Goal: Task Accomplishment & Management: Use online tool/utility

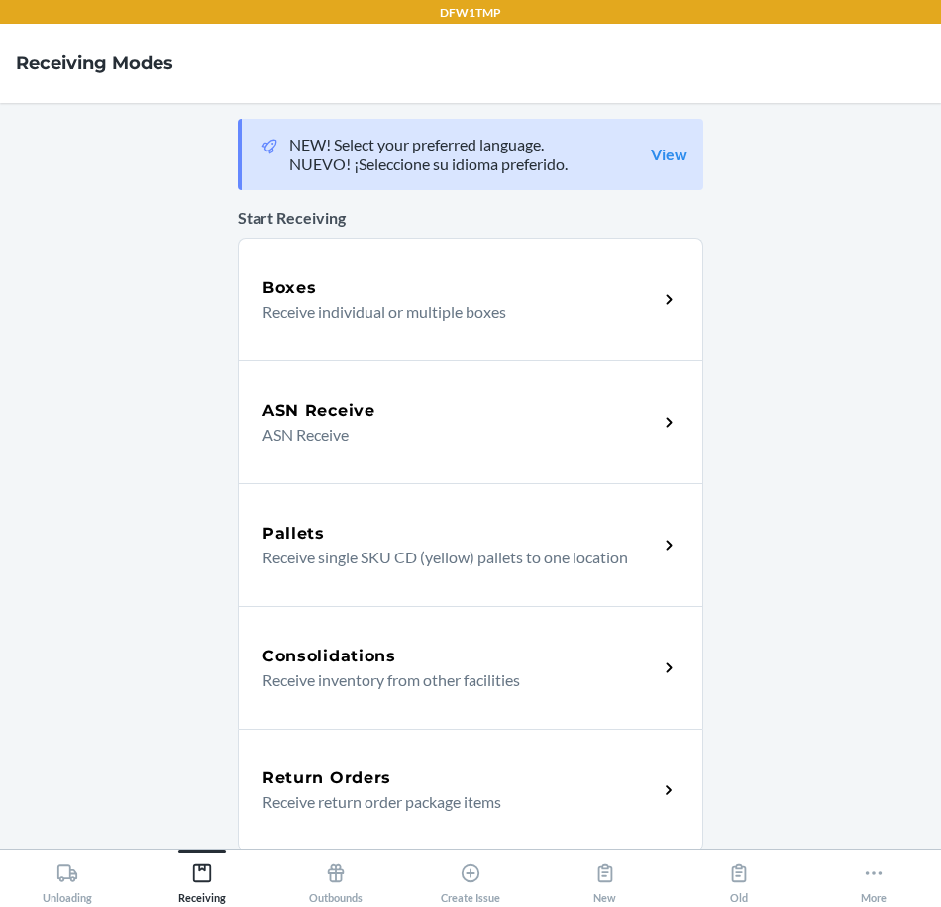
click at [344, 773] on h5 "Return Orders" at bounding box center [326, 779] width 129 height 24
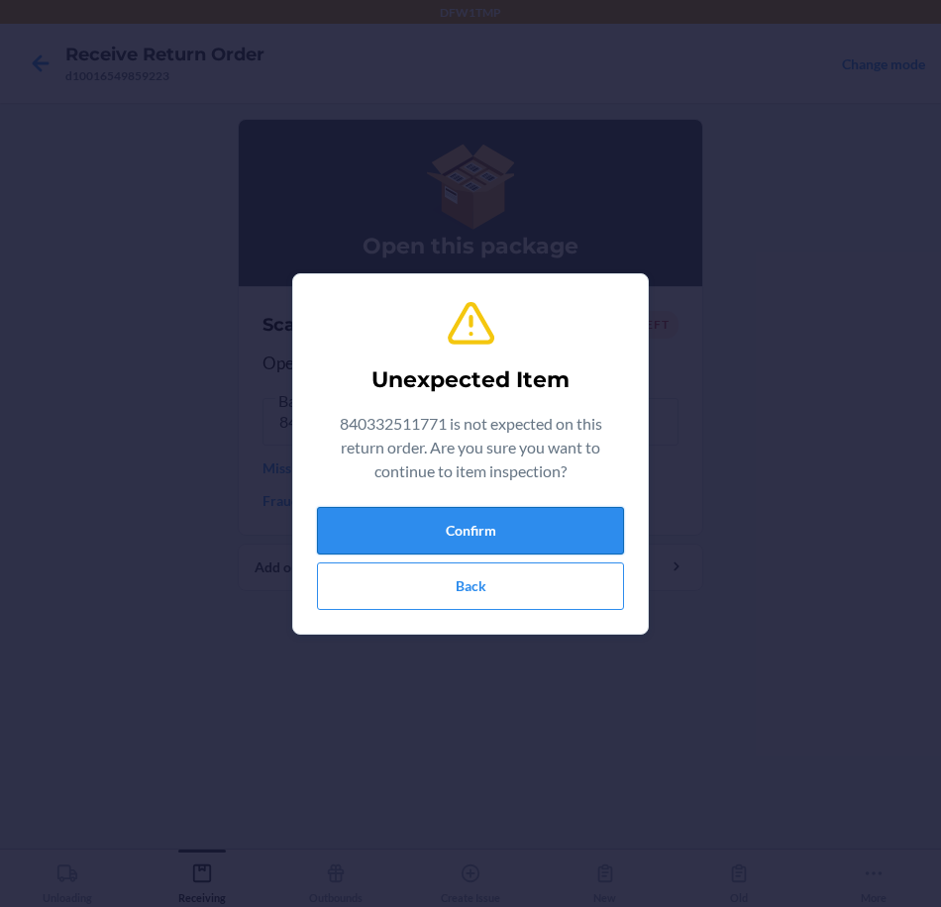
click at [550, 524] on button "Confirm" at bounding box center [470, 531] width 307 height 48
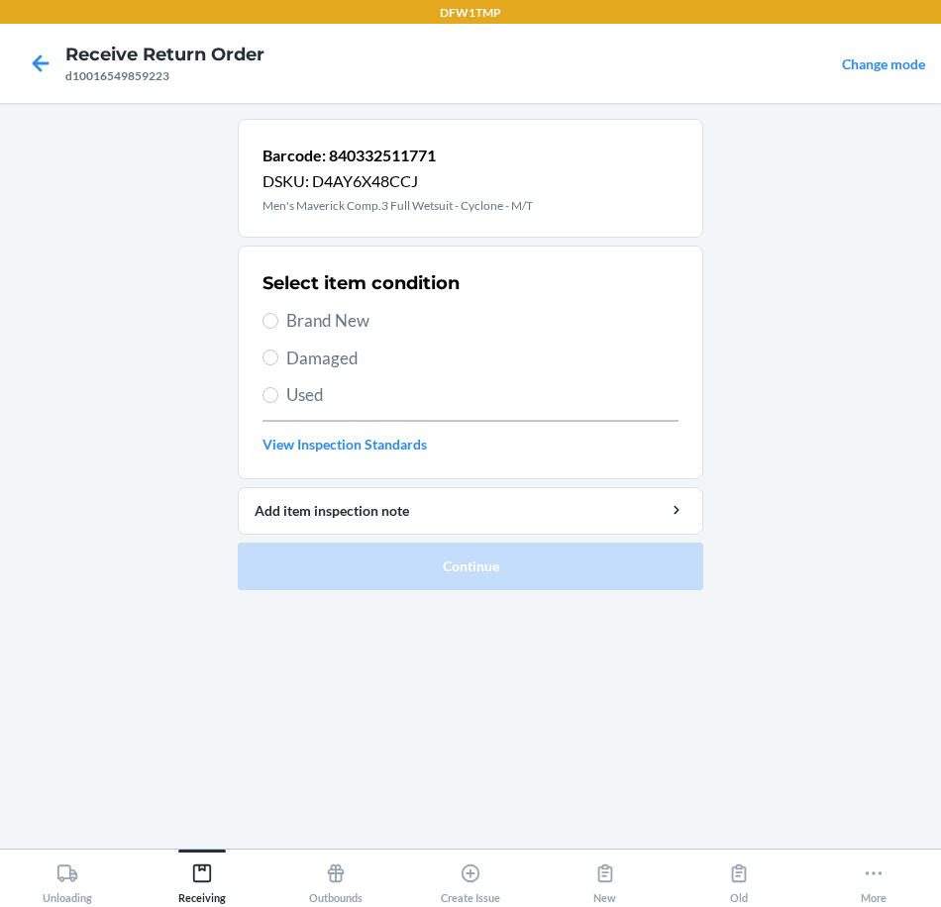
click at [345, 321] on span "Brand New" at bounding box center [482, 321] width 392 height 26
click at [278, 321] on input "Brand New" at bounding box center [270, 321] width 16 height 16
radio input "true"
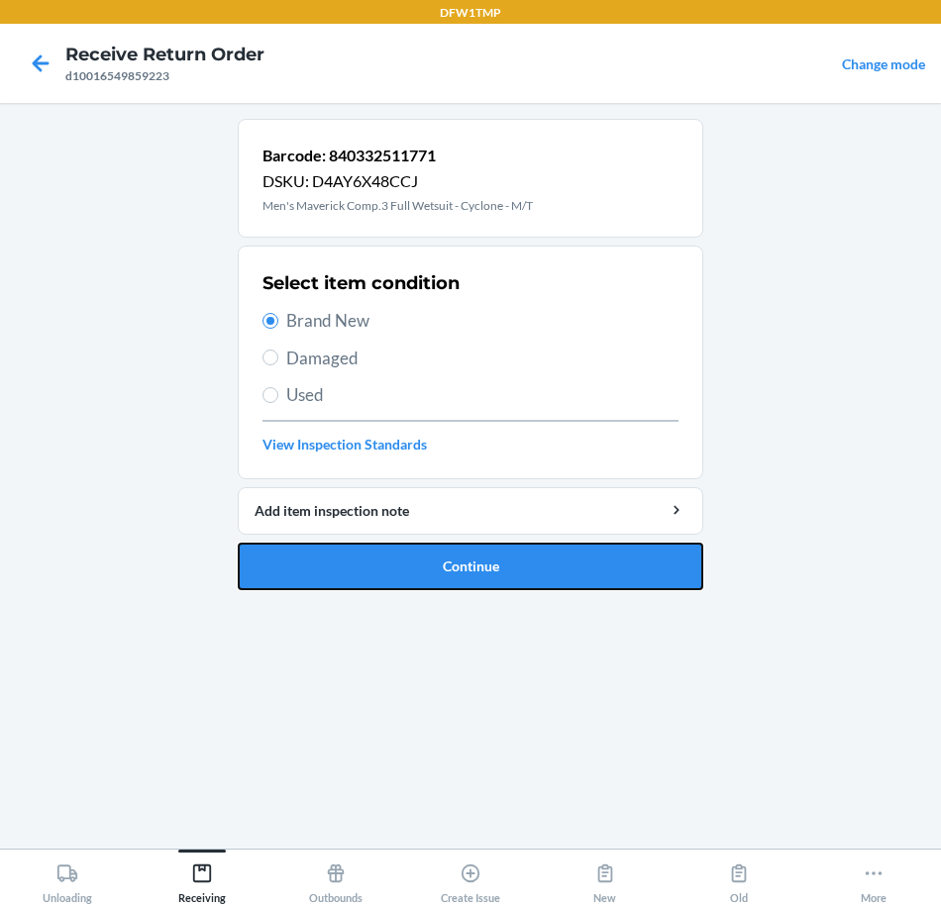
drag, startPoint x: 476, startPoint y: 565, endPoint x: 494, endPoint y: 570, distance: 18.5
click at [478, 565] on button "Continue" at bounding box center [471, 567] width 466 height 48
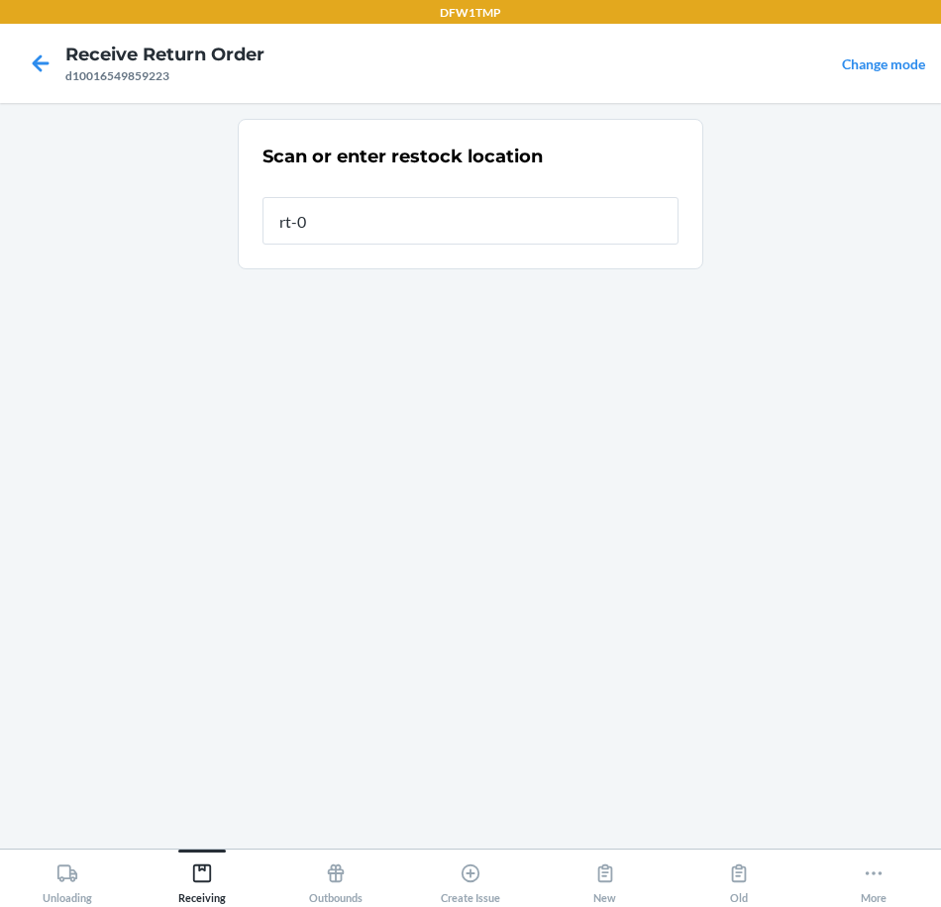
type input "rt-09"
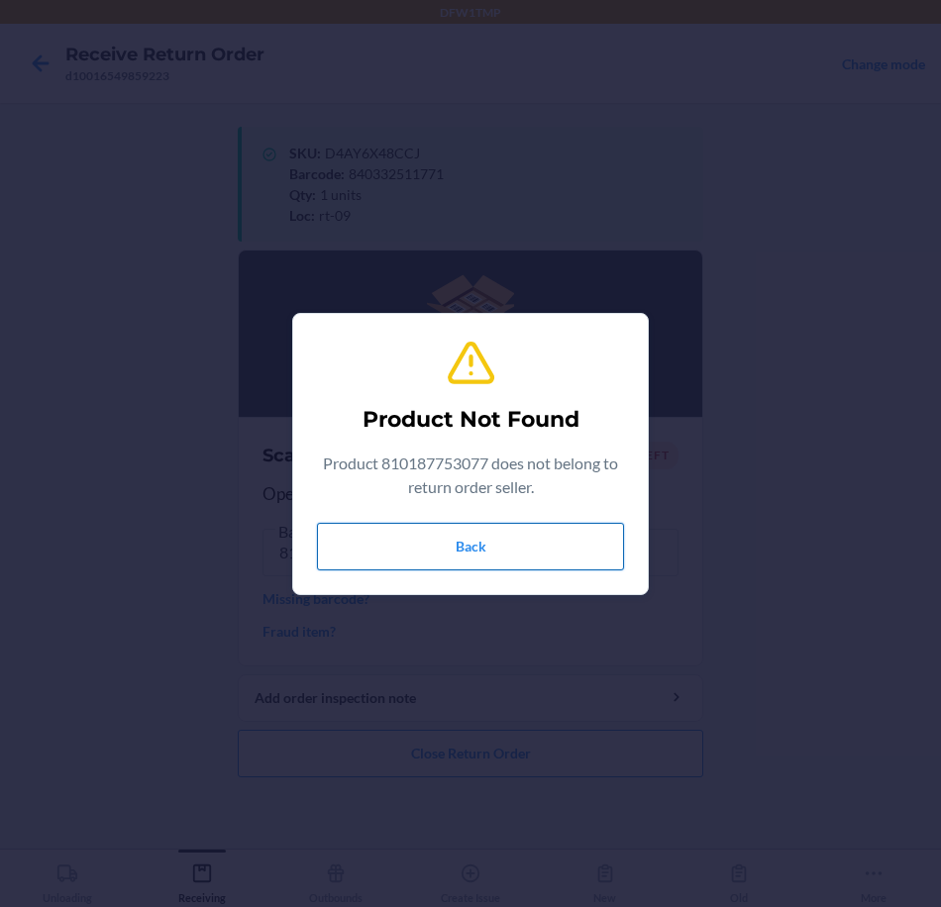
click at [496, 535] on button "Back" at bounding box center [470, 547] width 307 height 48
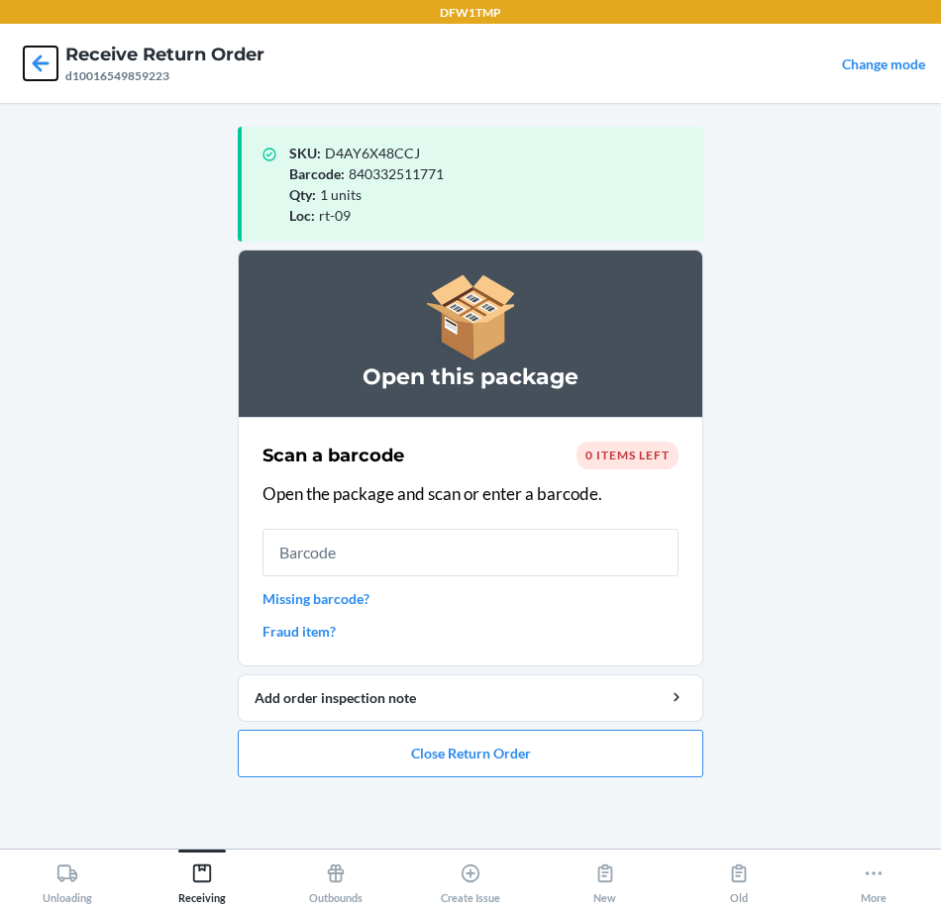
click at [42, 69] on icon at bounding box center [41, 64] width 34 height 34
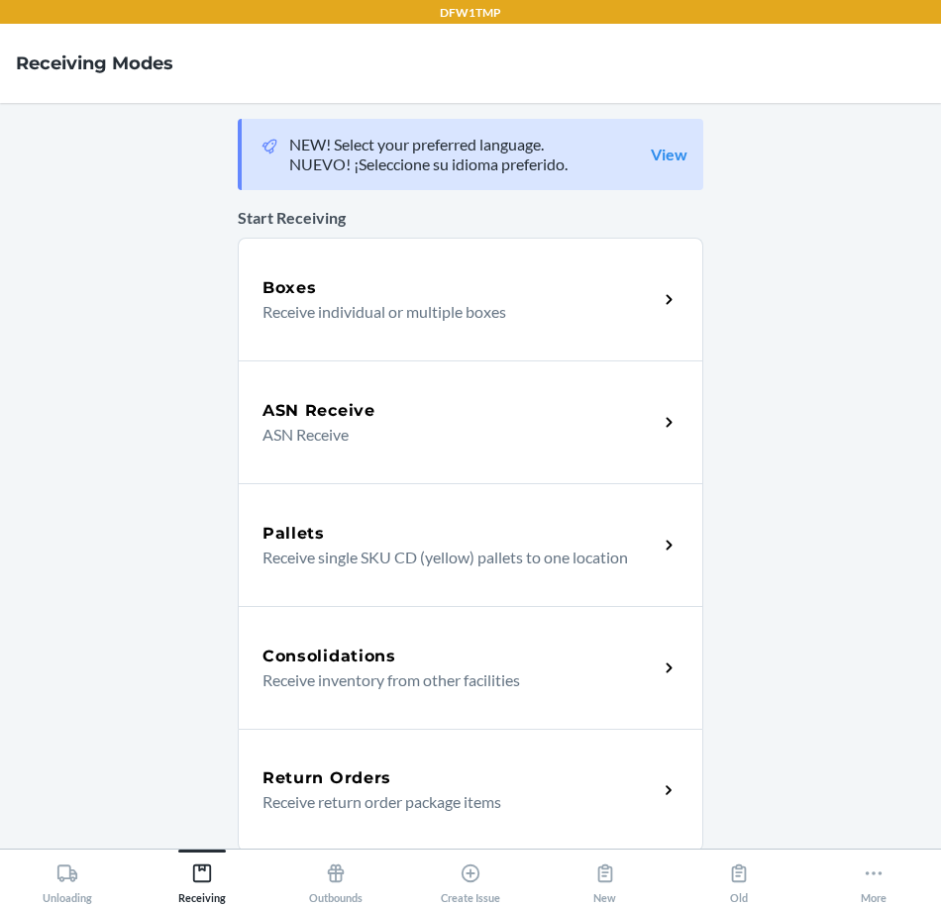
click at [361, 752] on div "Return Orders Receive return order package items" at bounding box center [471, 790] width 466 height 123
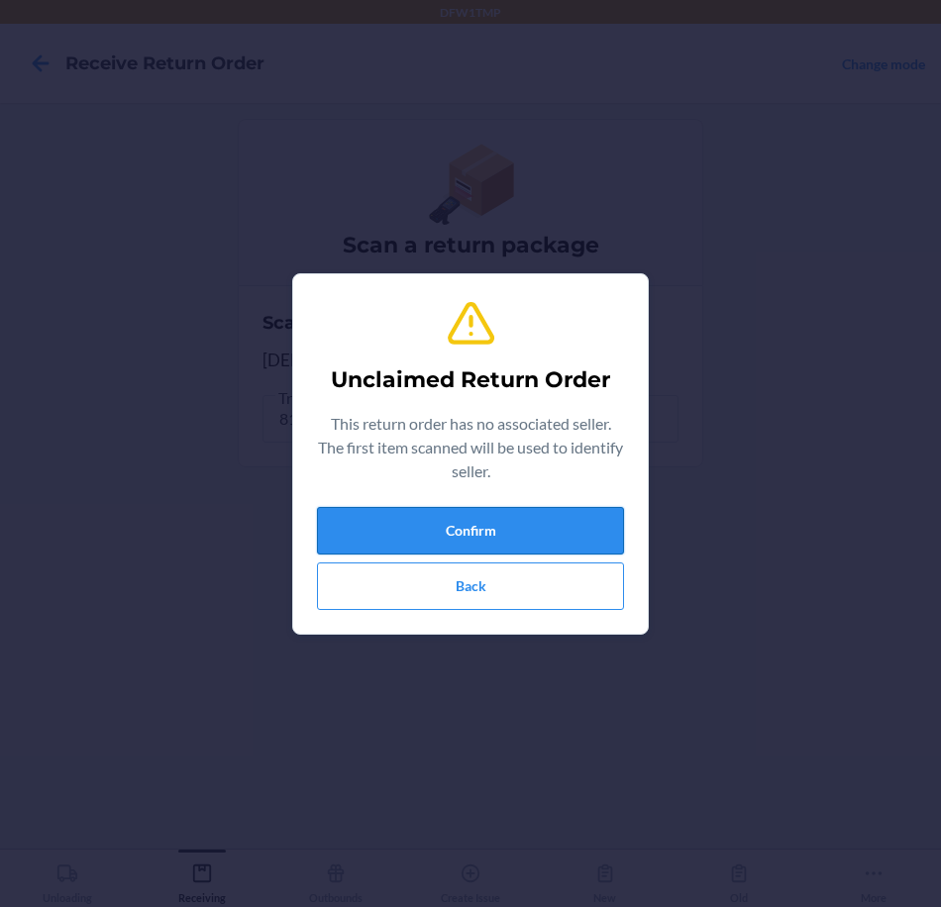
click at [374, 539] on button "Confirm" at bounding box center [470, 531] width 307 height 48
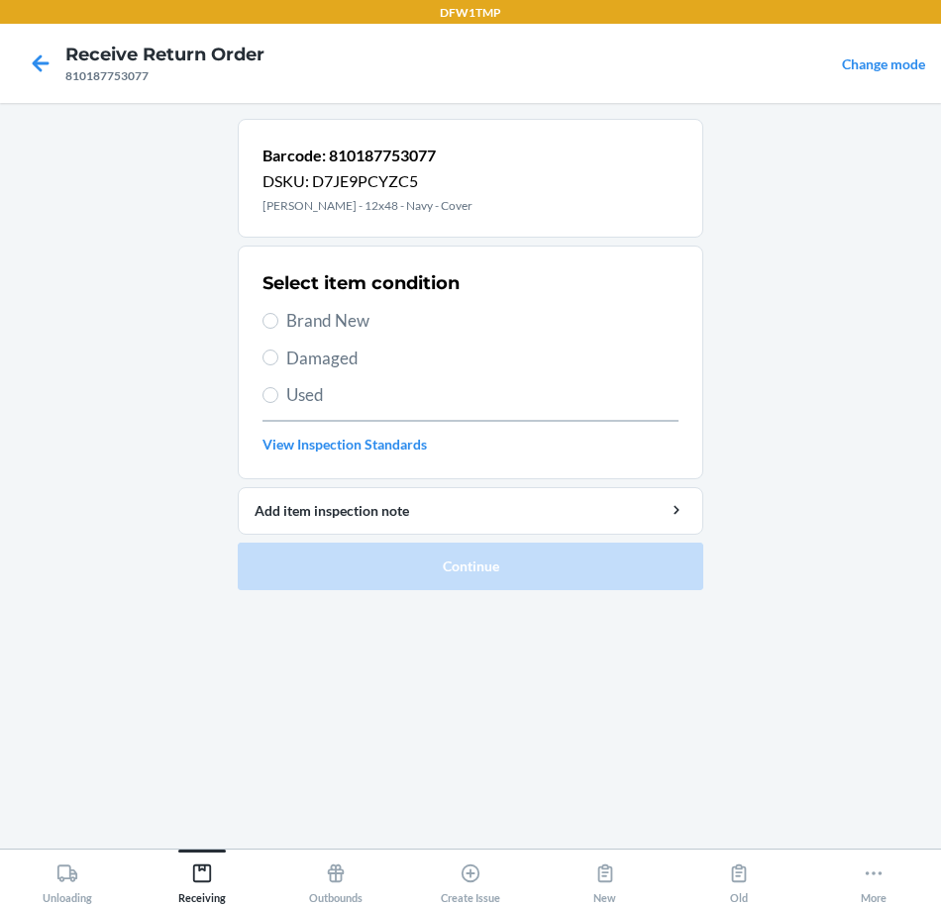
click at [345, 324] on span "Brand New" at bounding box center [482, 321] width 392 height 26
click at [278, 324] on input "Brand New" at bounding box center [270, 321] width 16 height 16
radio input "true"
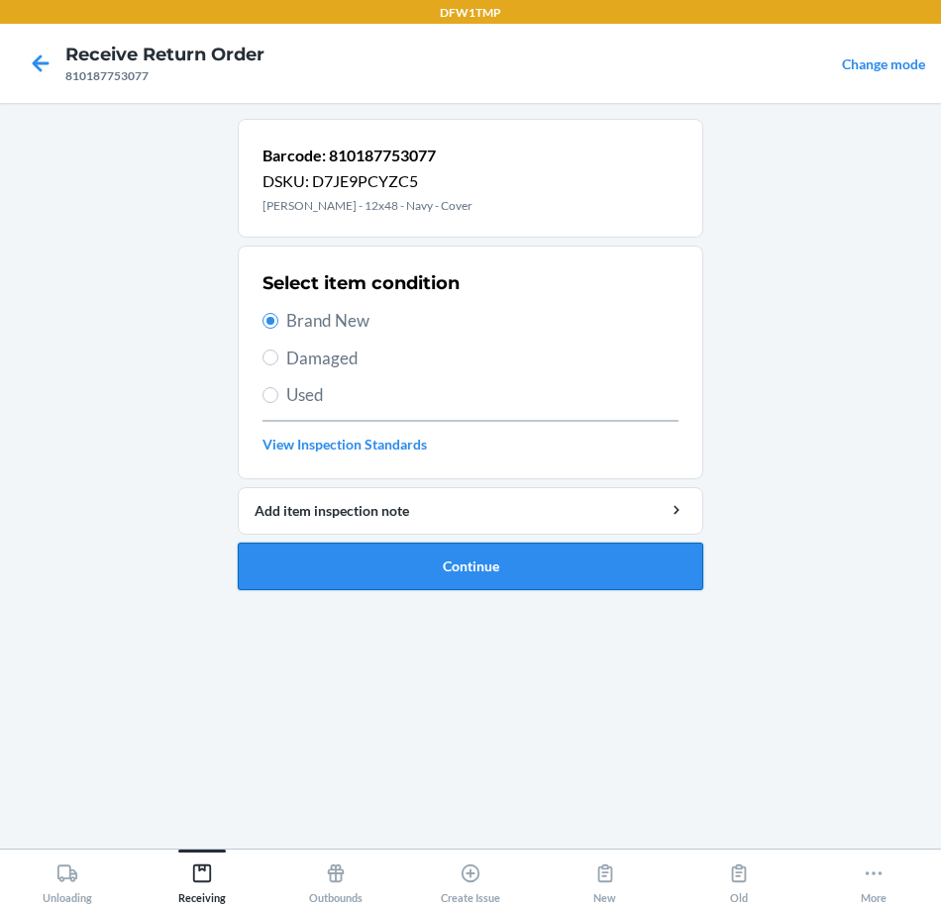
click at [467, 557] on button "Continue" at bounding box center [471, 567] width 466 height 48
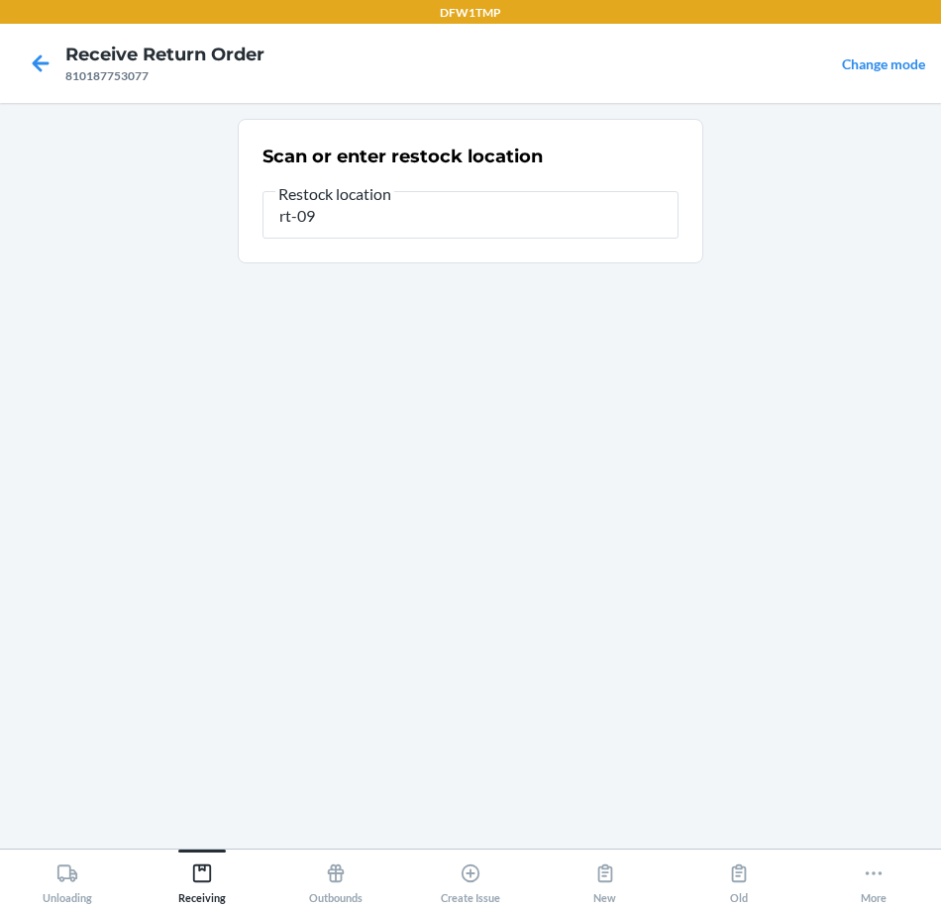
type input "rt-09"
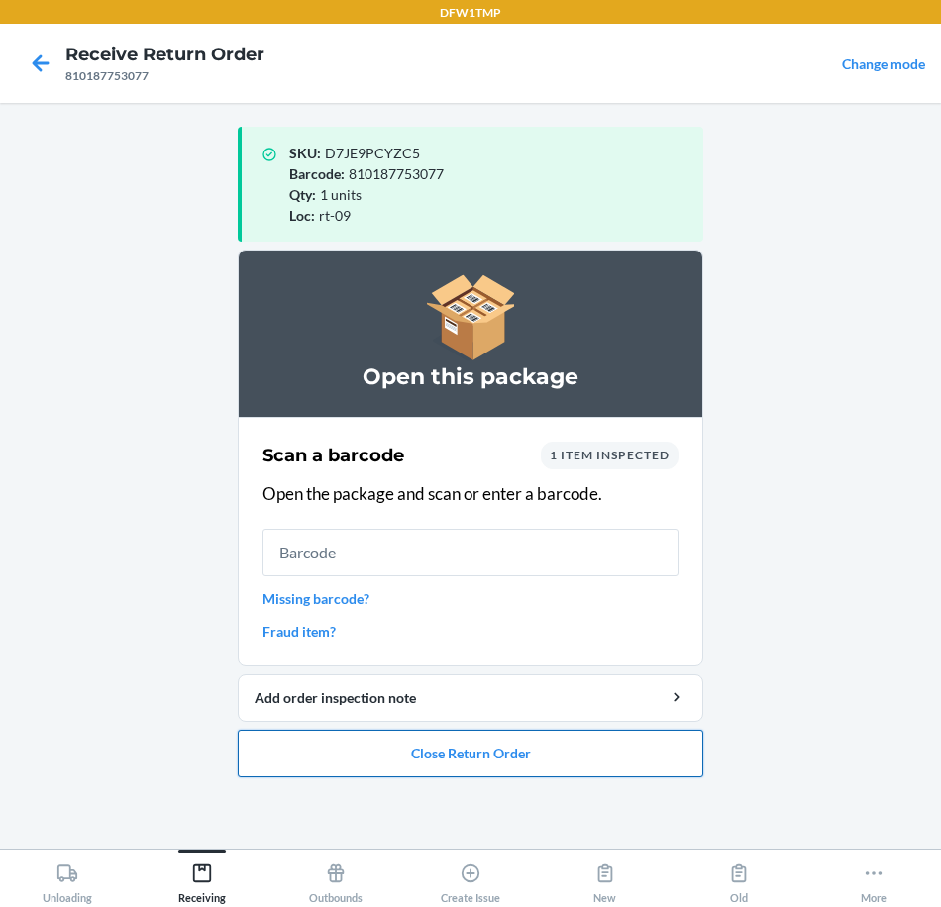
click at [480, 765] on button "Close Return Order" at bounding box center [471, 754] width 466 height 48
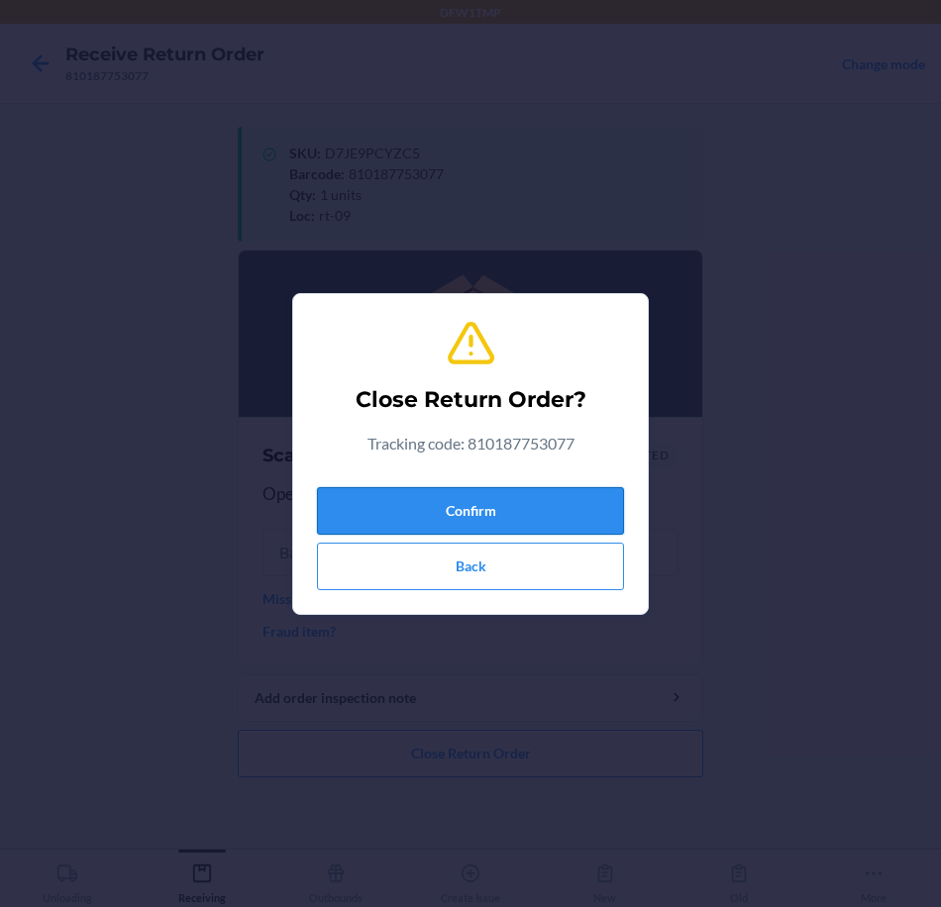
click at [487, 523] on button "Confirm" at bounding box center [470, 511] width 307 height 48
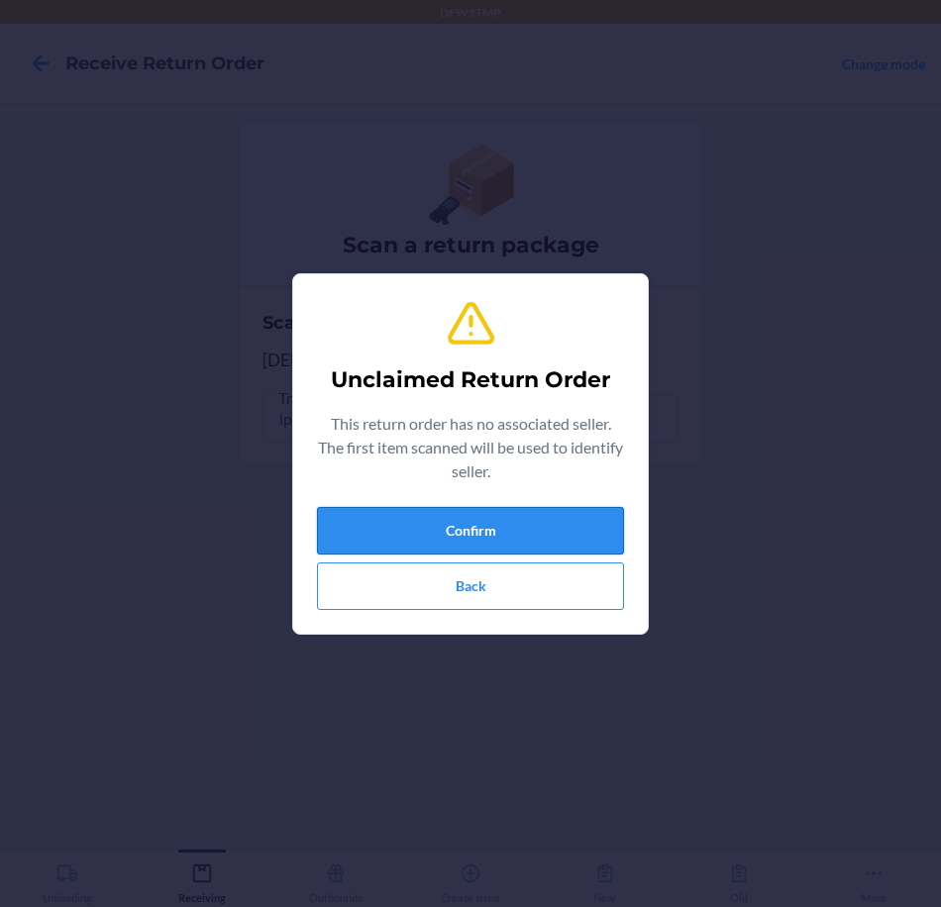
click at [537, 536] on button "Confirm" at bounding box center [470, 531] width 307 height 48
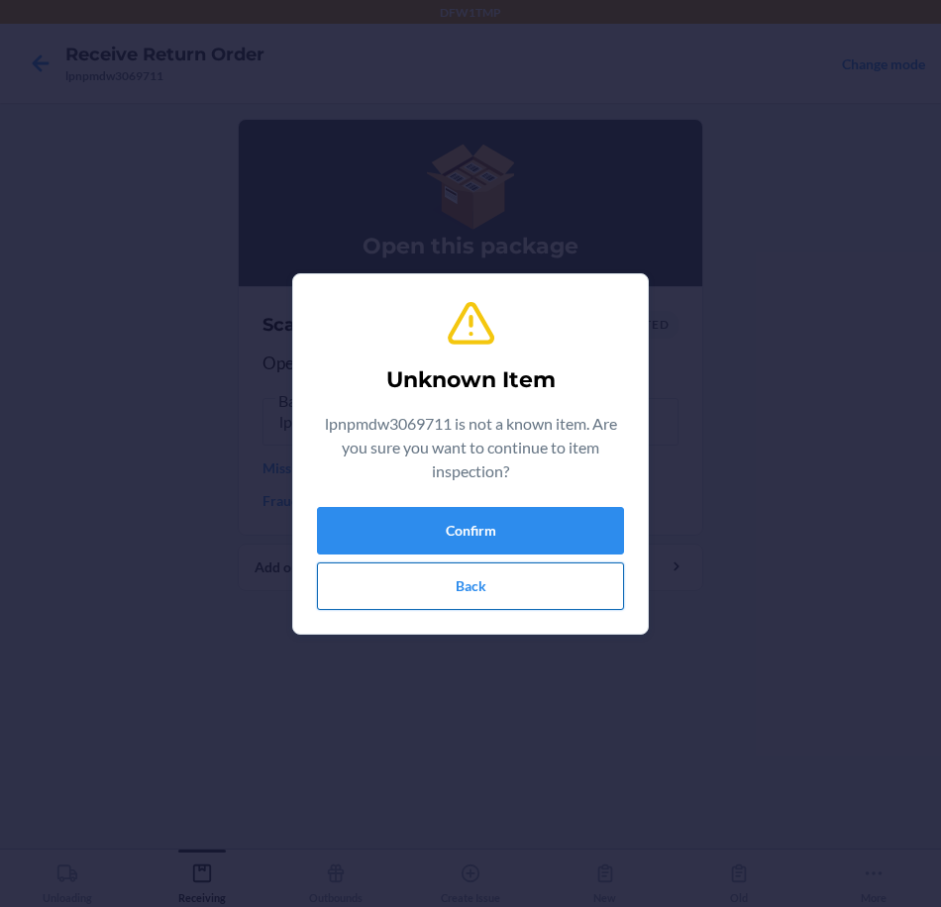
click at [535, 582] on button "Back" at bounding box center [470, 587] width 307 height 48
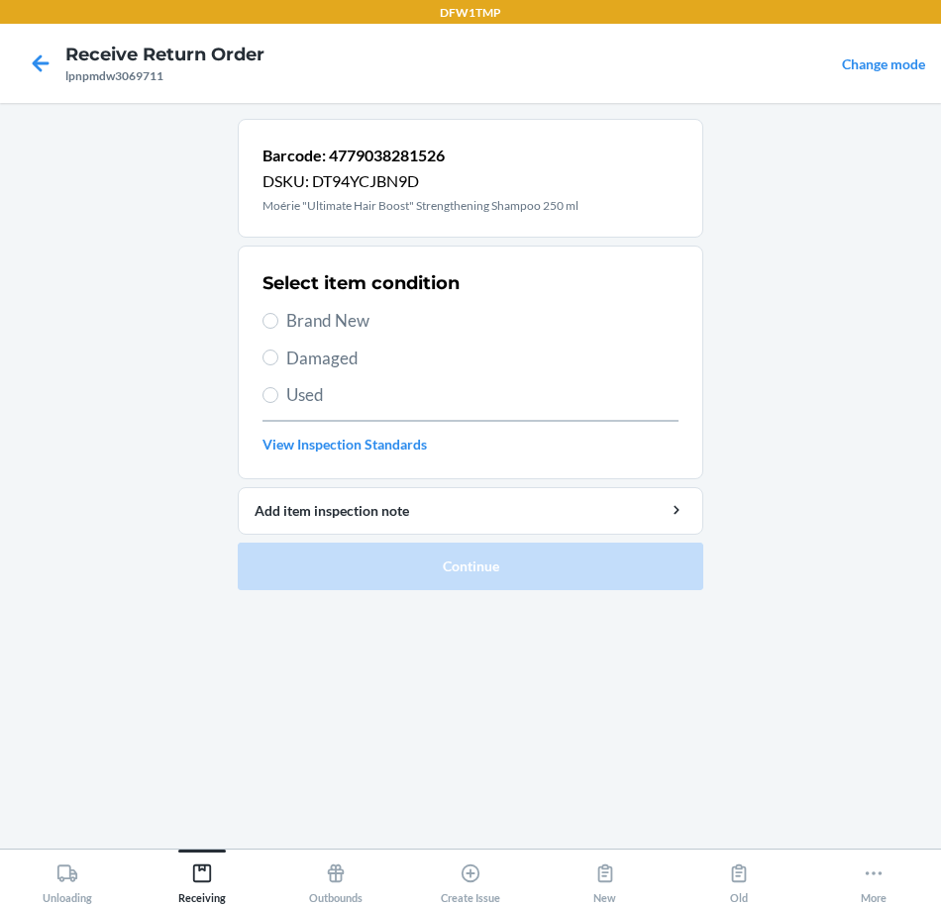
click at [339, 326] on span "Brand New" at bounding box center [482, 321] width 392 height 26
click at [278, 326] on input "Brand New" at bounding box center [270, 321] width 16 height 16
radio input "true"
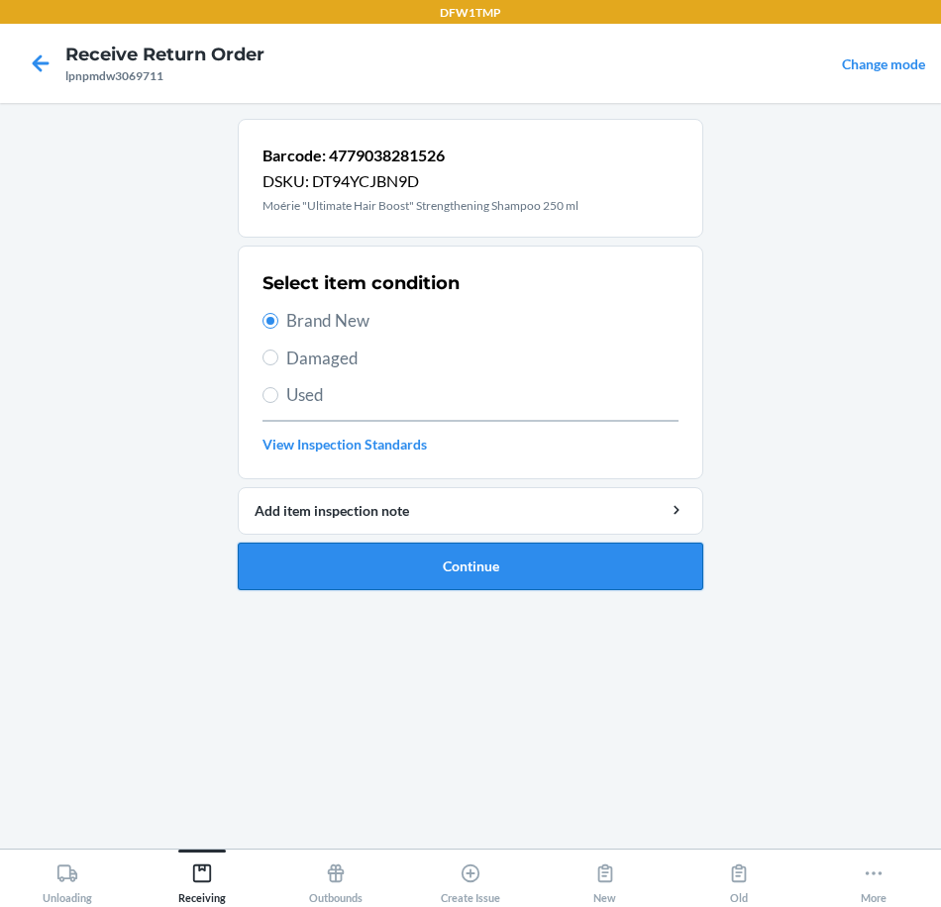
click at [438, 568] on button "Continue" at bounding box center [471, 567] width 466 height 48
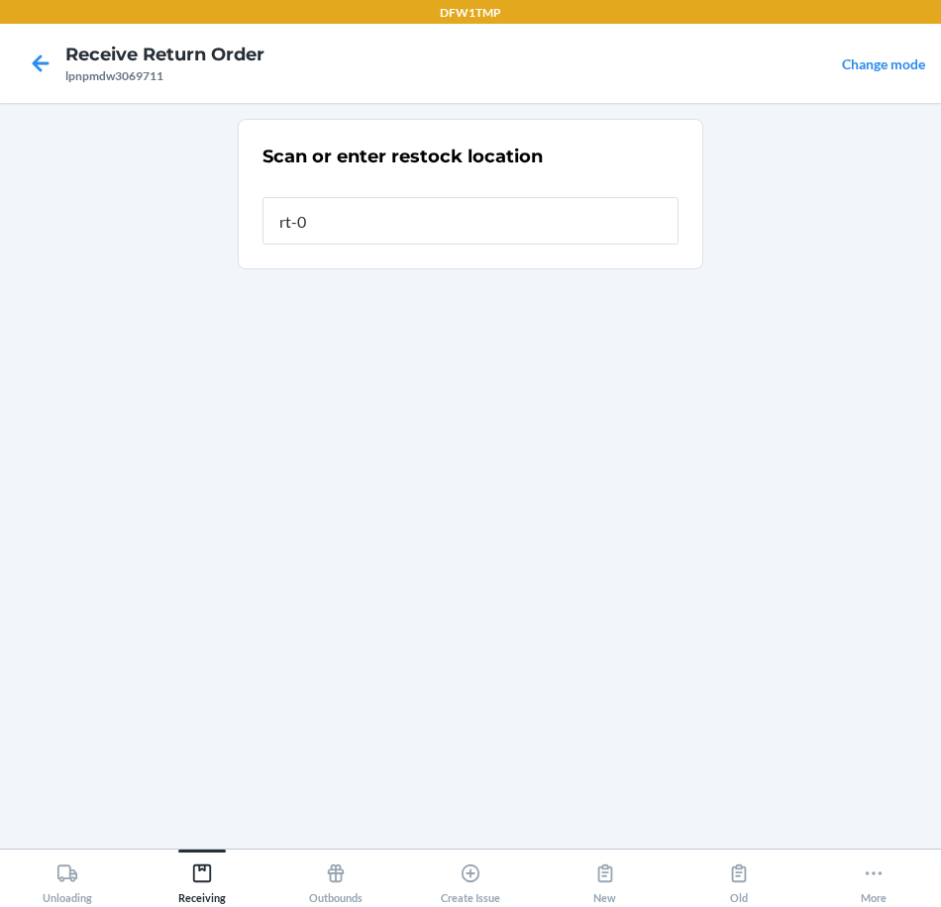
type input "rt-09"
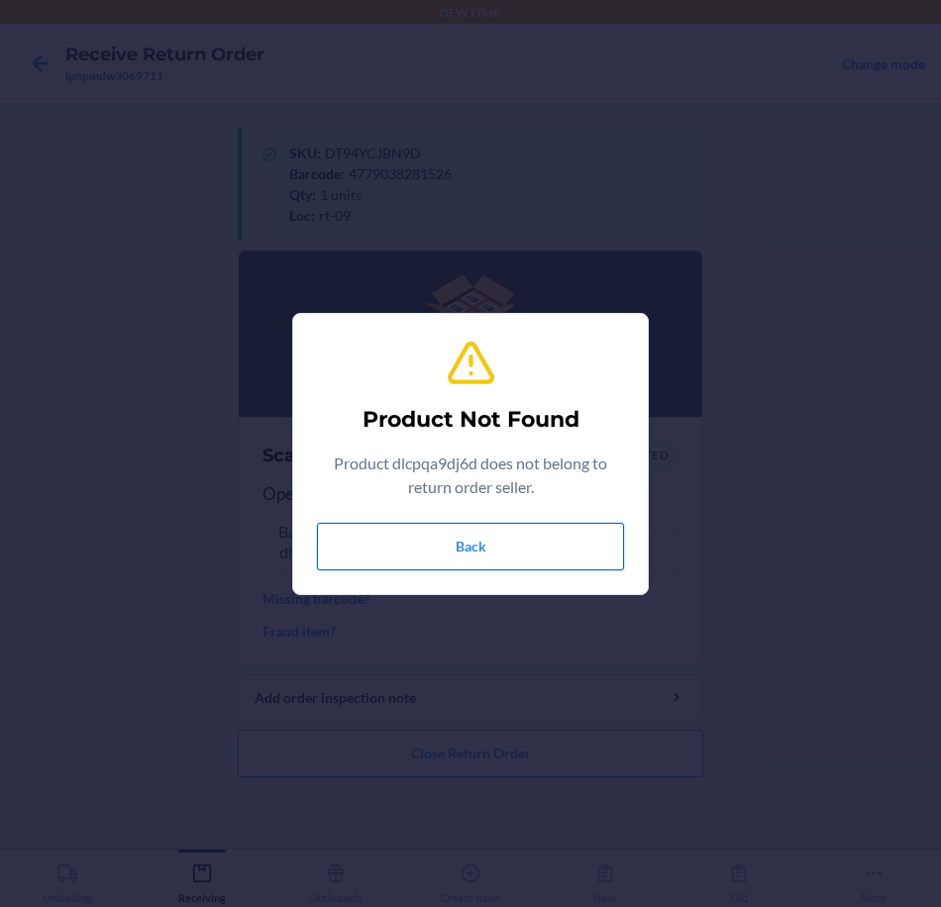
click at [549, 544] on button "Back" at bounding box center [470, 547] width 307 height 48
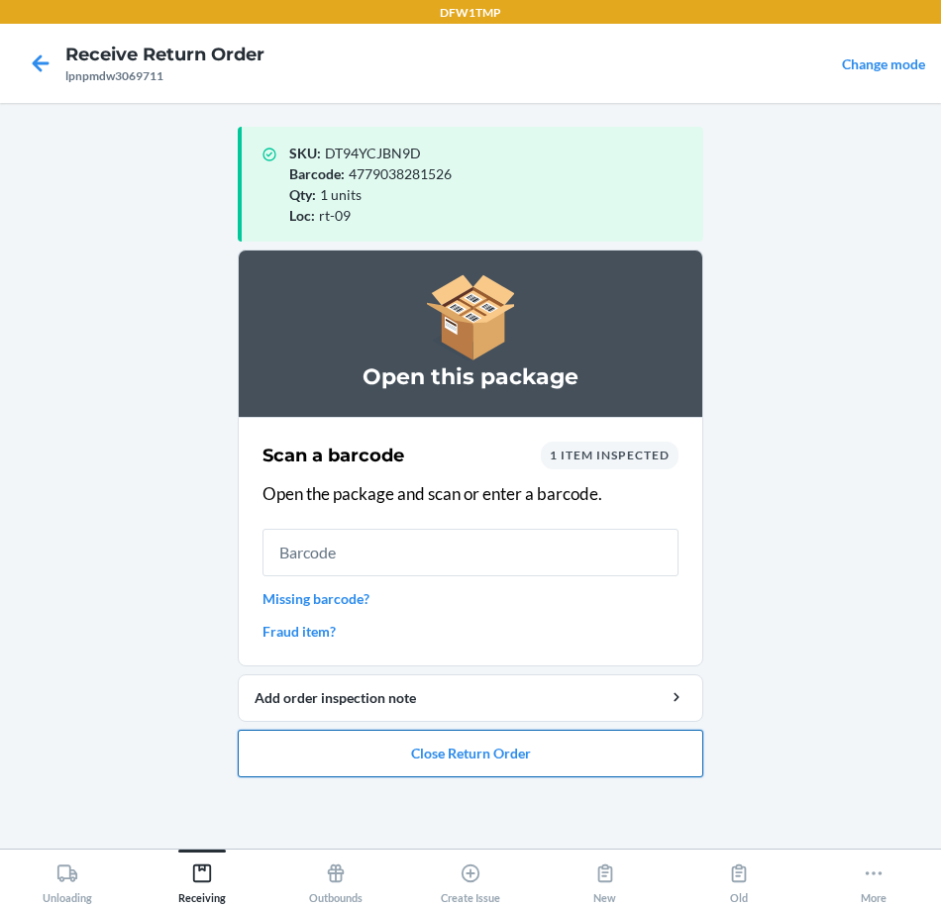
click at [542, 743] on button "Close Return Order" at bounding box center [471, 754] width 466 height 48
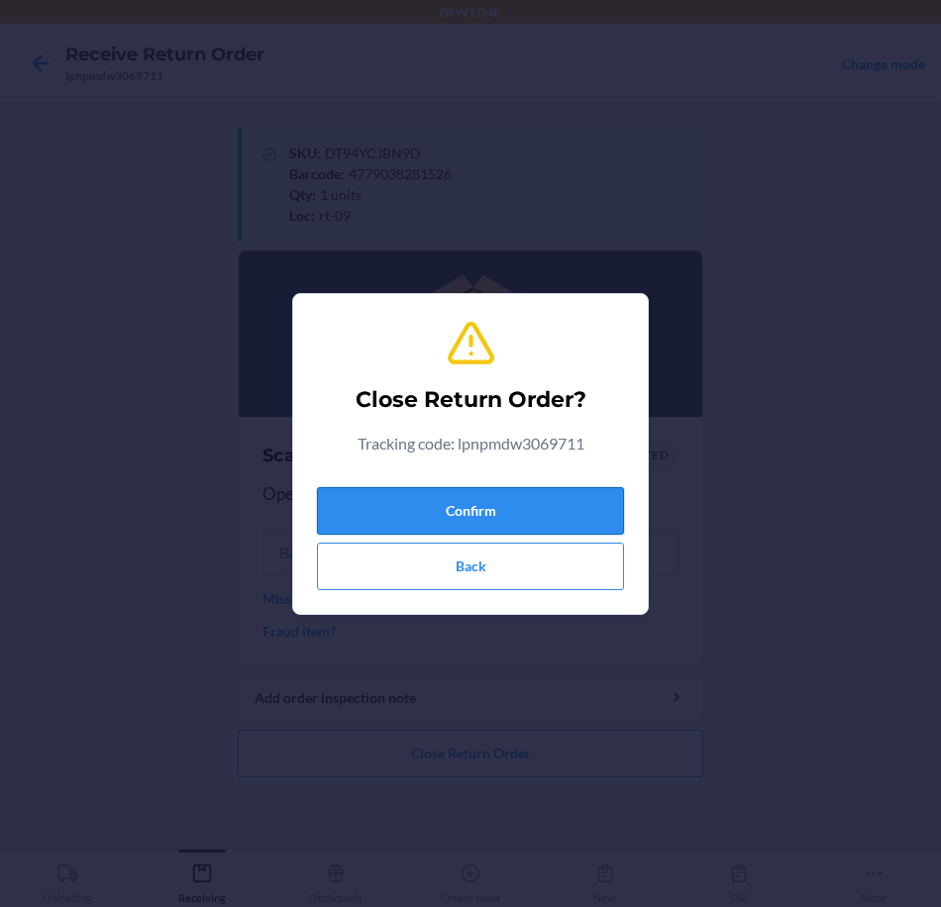
click at [427, 495] on button "Confirm" at bounding box center [470, 511] width 307 height 48
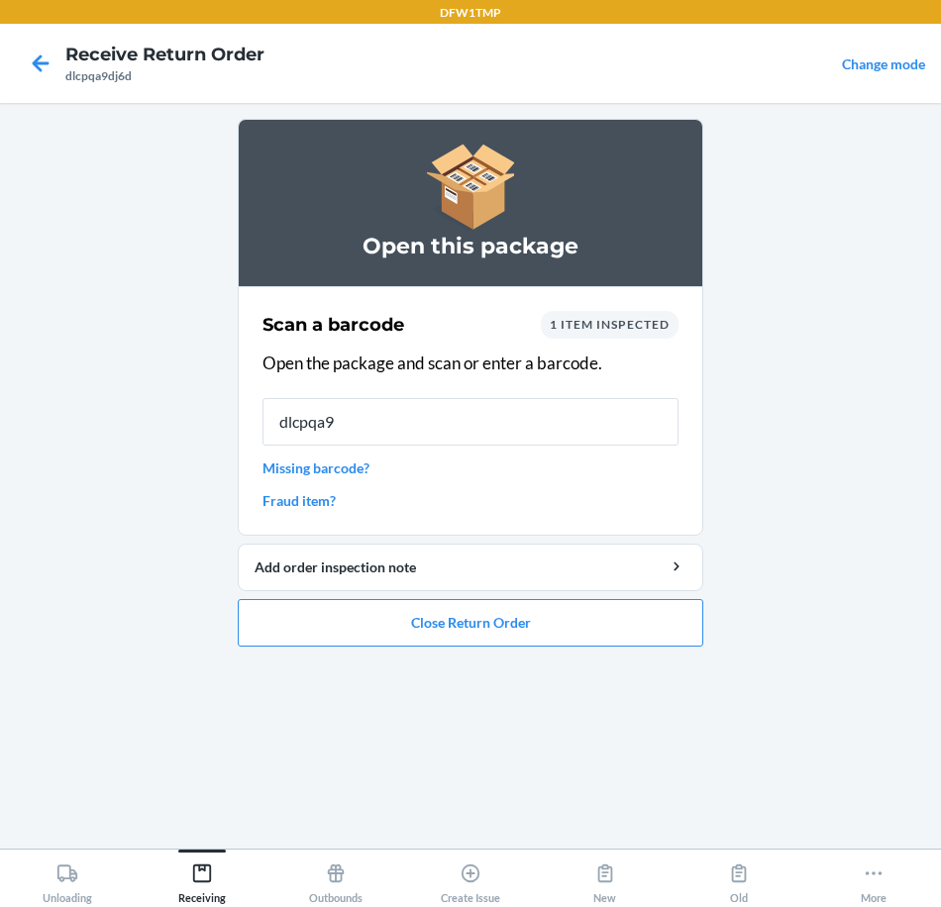
type input "dlcpqa9d"
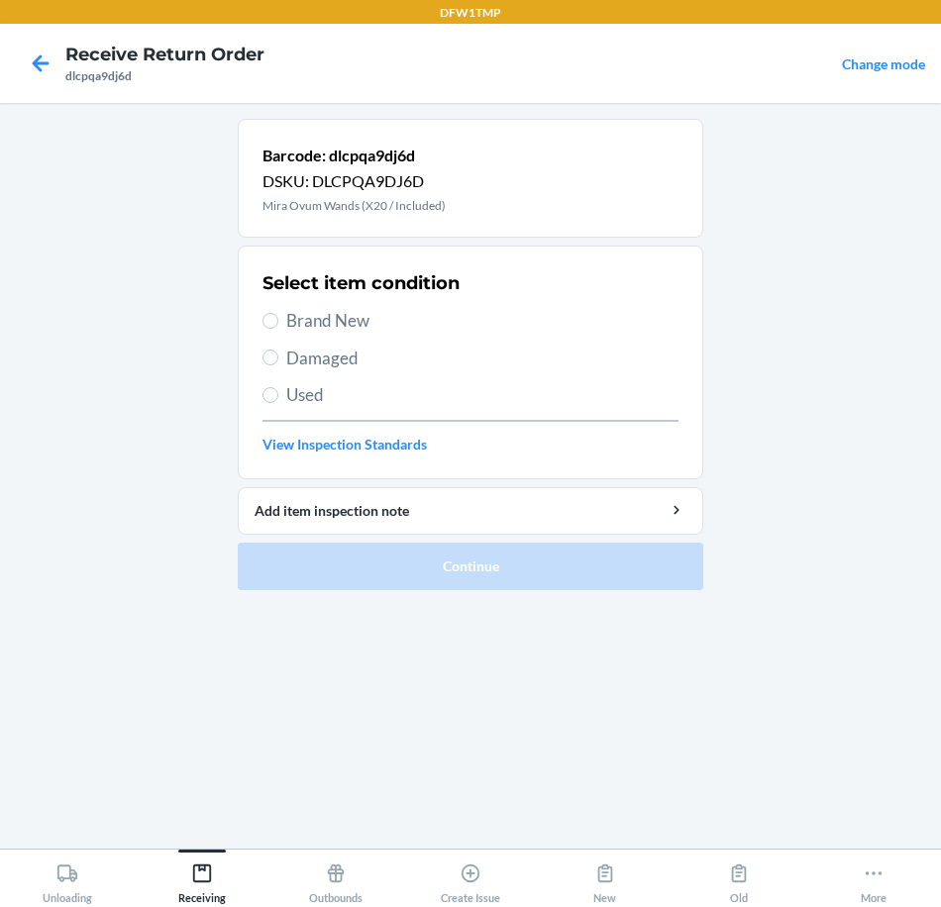
click at [384, 329] on span "Brand New" at bounding box center [482, 321] width 392 height 26
click at [278, 329] on input "Brand New" at bounding box center [270, 321] width 16 height 16
radio input "true"
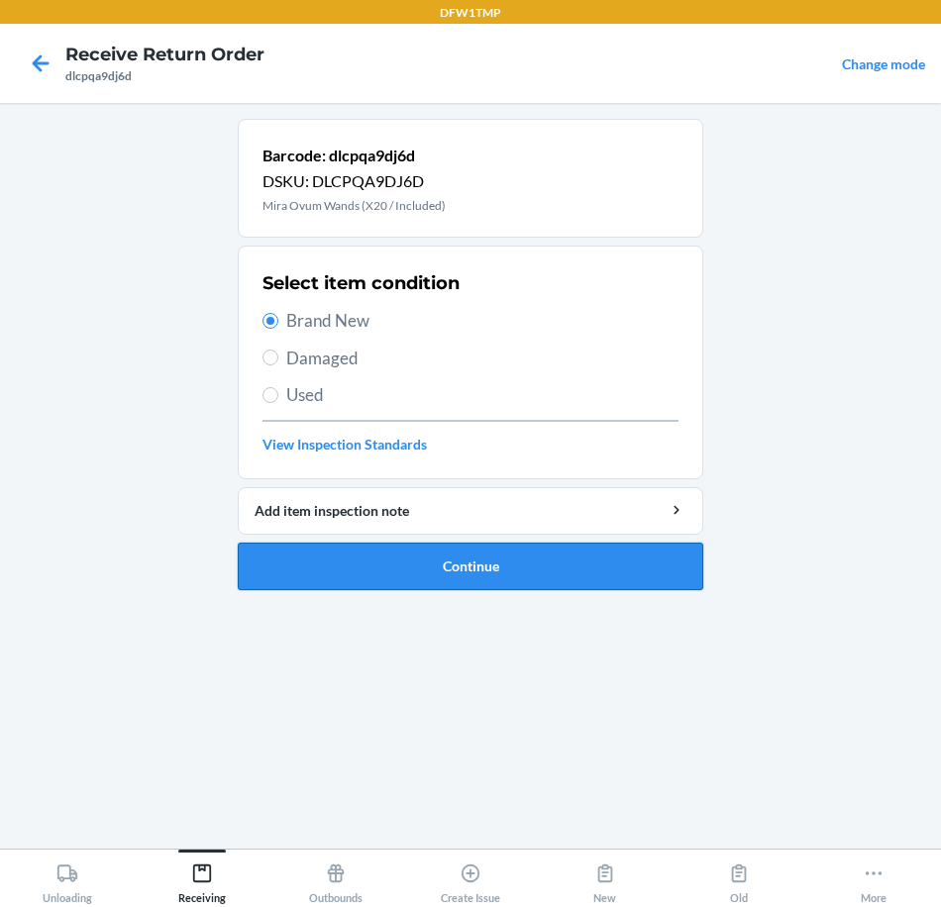
click at [440, 552] on button "Continue" at bounding box center [471, 567] width 466 height 48
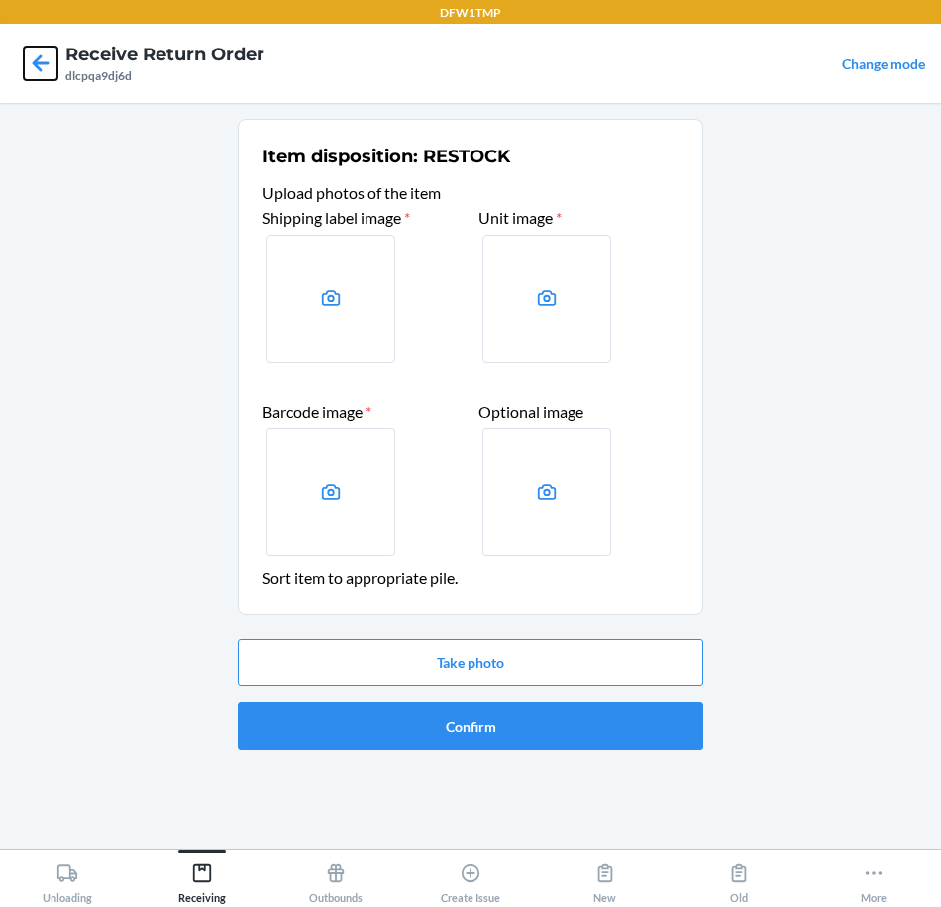
click at [30, 60] on icon at bounding box center [41, 64] width 34 height 34
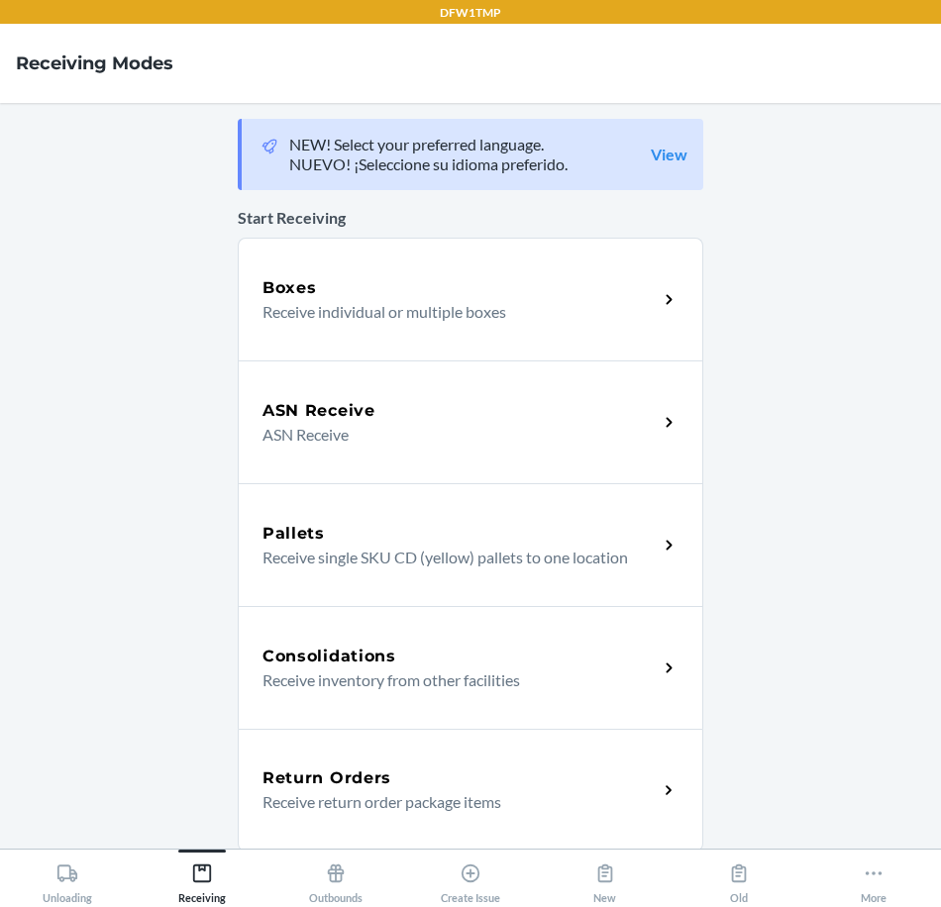
click at [430, 767] on div "Return Orders" at bounding box center [459, 779] width 395 height 24
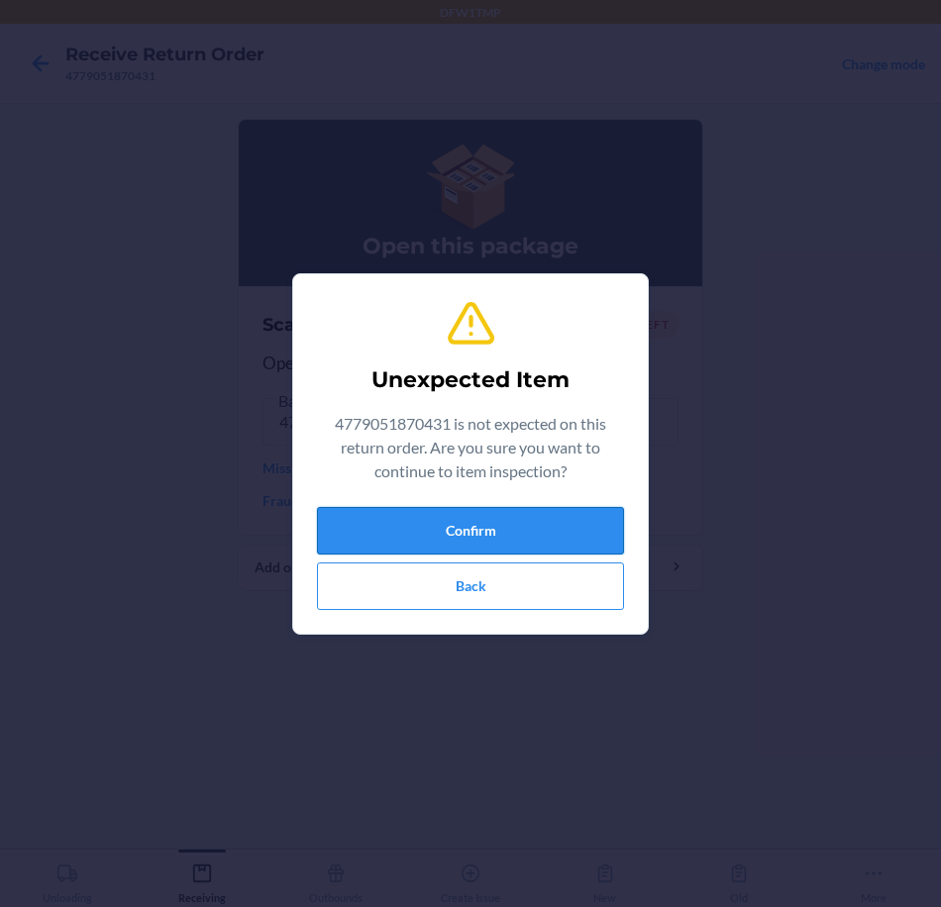
click at [568, 524] on button "Confirm" at bounding box center [470, 531] width 307 height 48
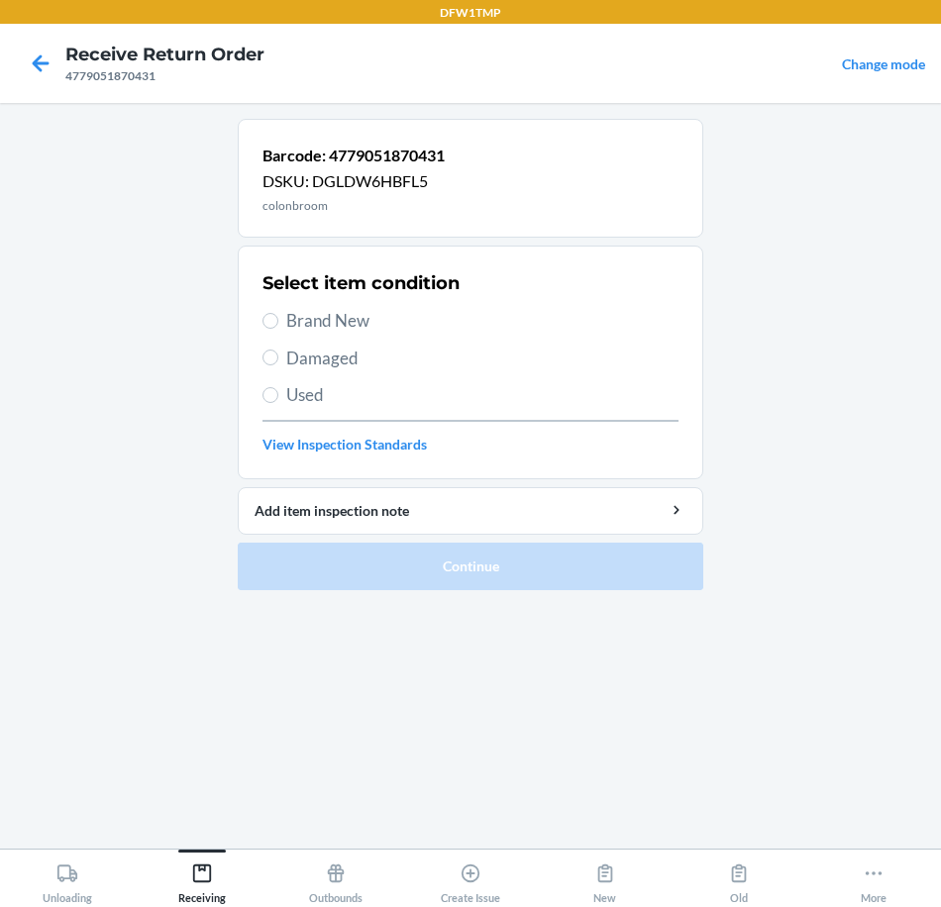
click at [415, 325] on span "Brand New" at bounding box center [482, 321] width 392 height 26
click at [278, 325] on input "Brand New" at bounding box center [270, 321] width 16 height 16
radio input "true"
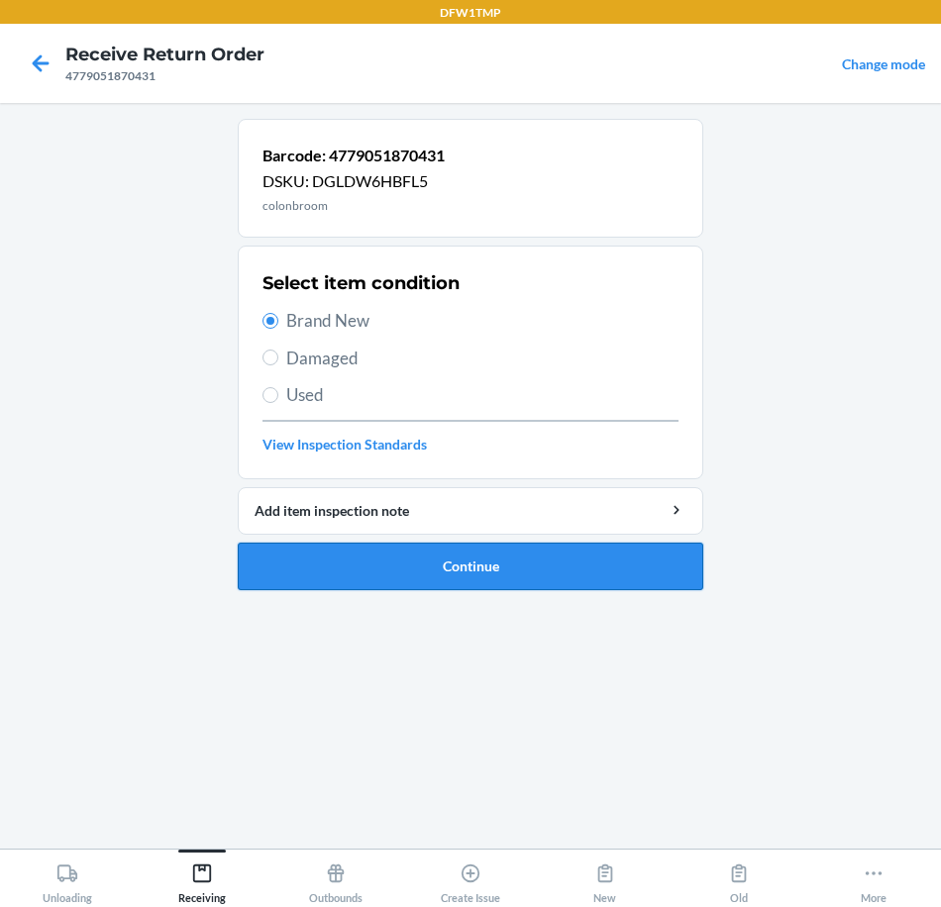
click at [422, 569] on button "Continue" at bounding box center [471, 567] width 466 height 48
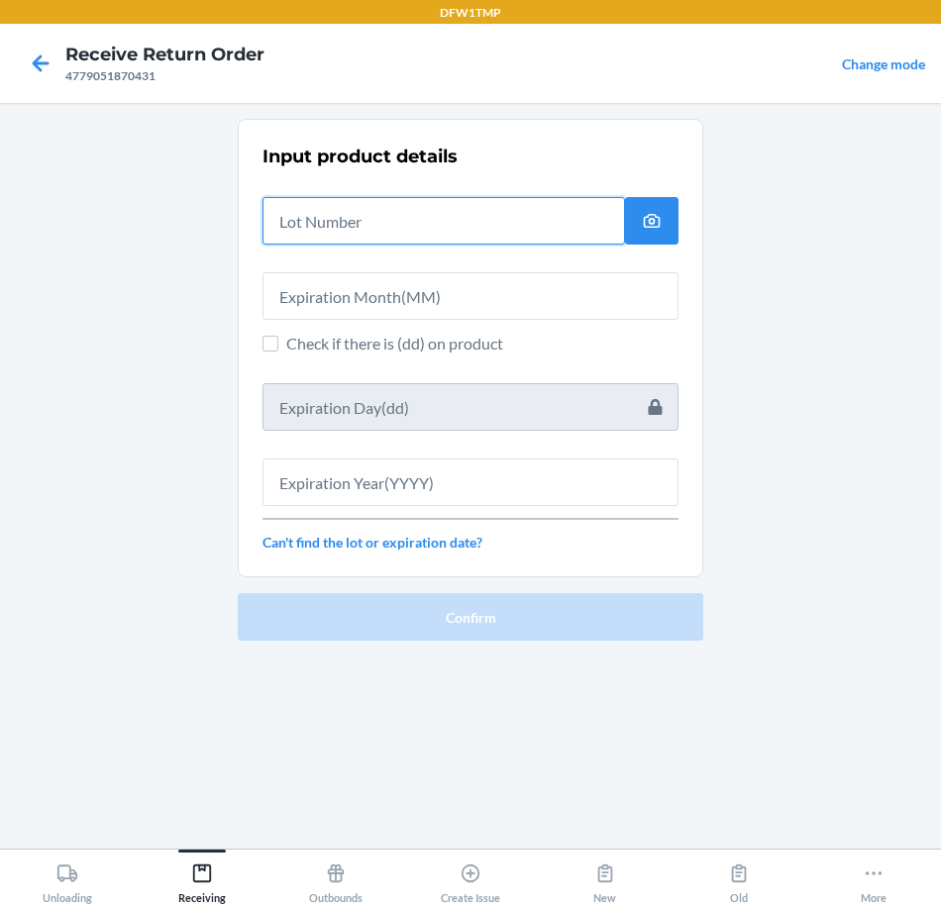
click at [417, 212] on input "text" at bounding box center [443, 221] width 363 height 48
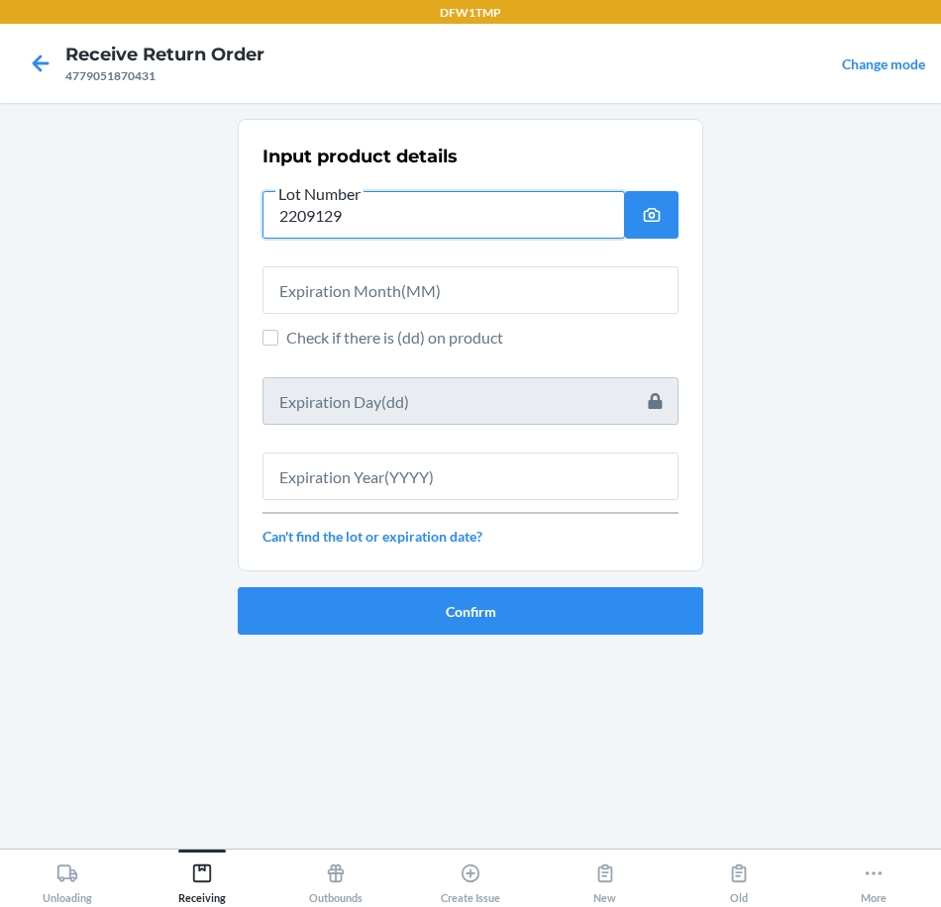
type input "2209129"
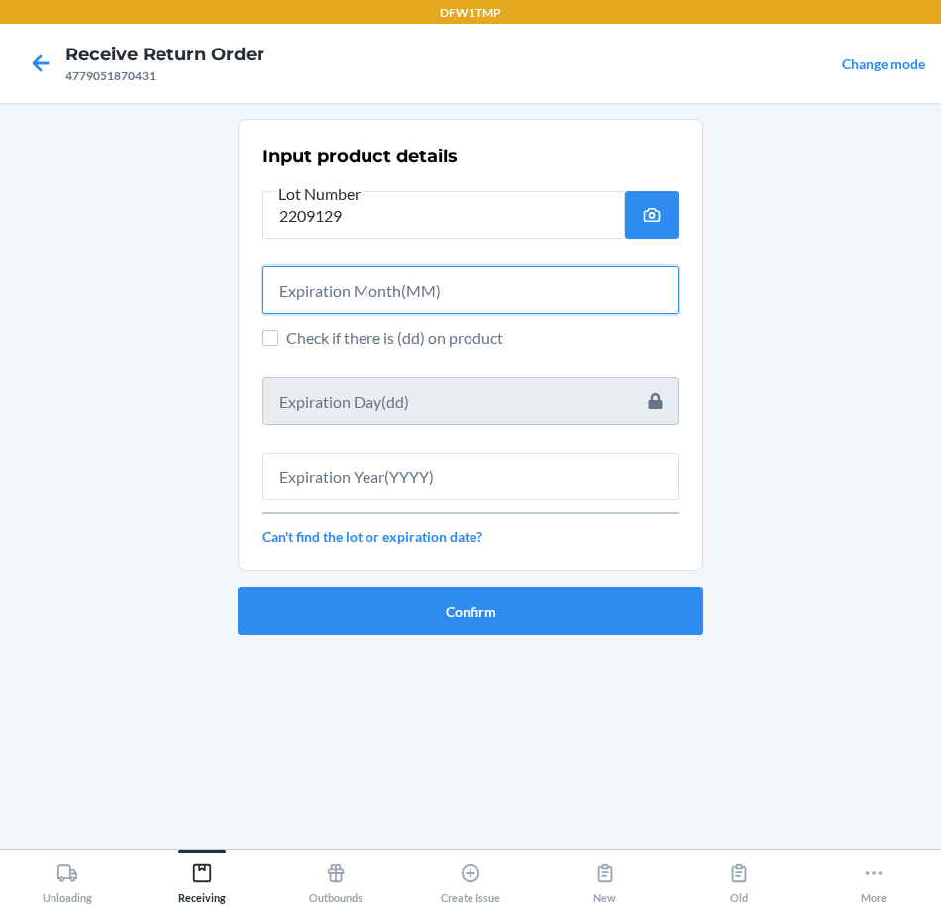
click at [451, 303] on input "text" at bounding box center [470, 290] width 416 height 48
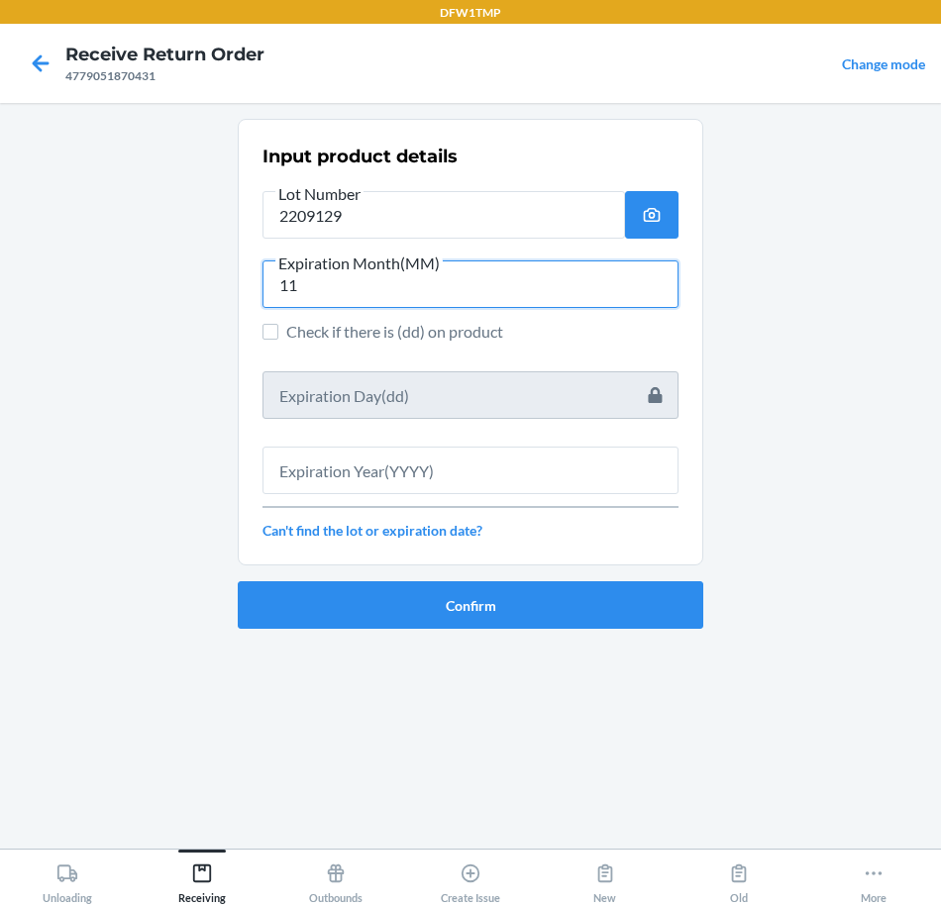
type input "11"
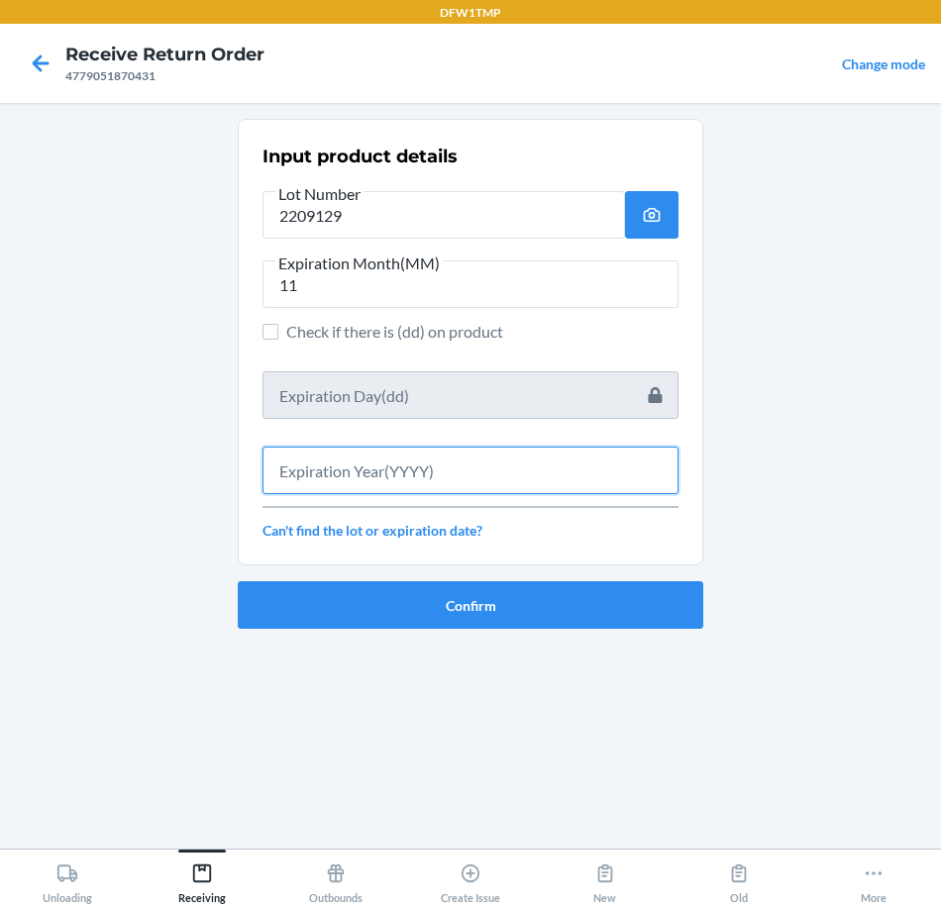
click at [480, 467] on input "text" at bounding box center [470, 471] width 416 height 48
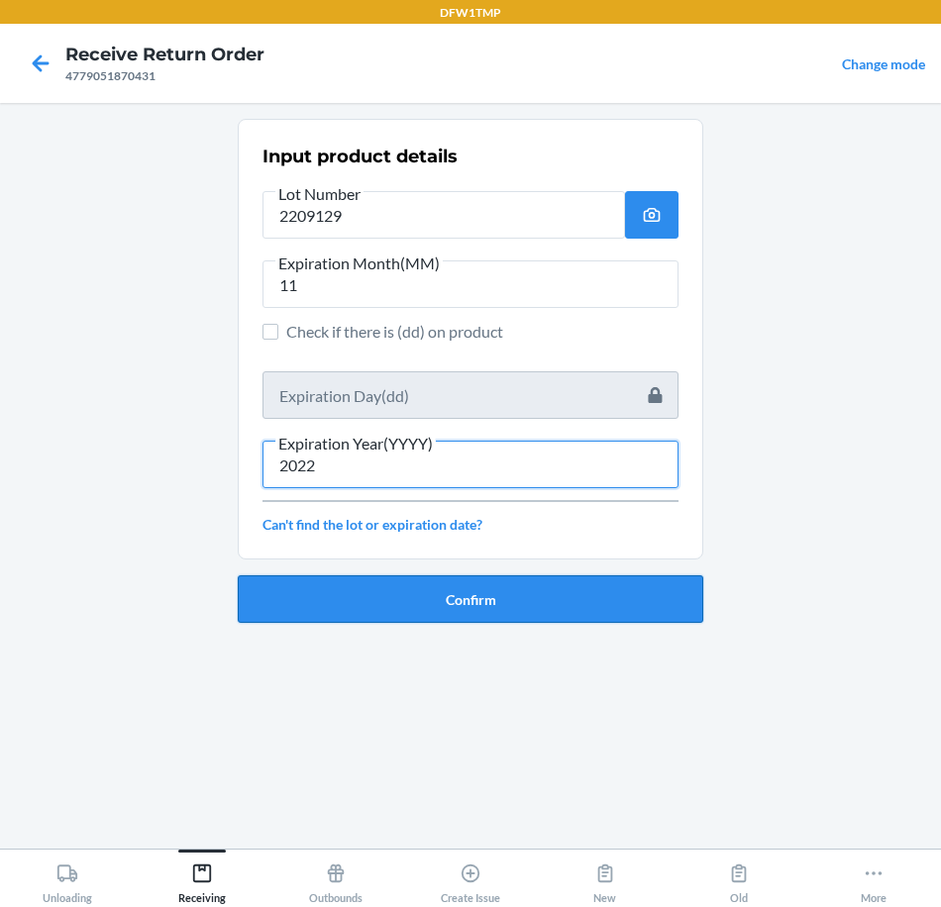
type input "2022"
click at [508, 606] on button "Confirm" at bounding box center [471, 599] width 466 height 48
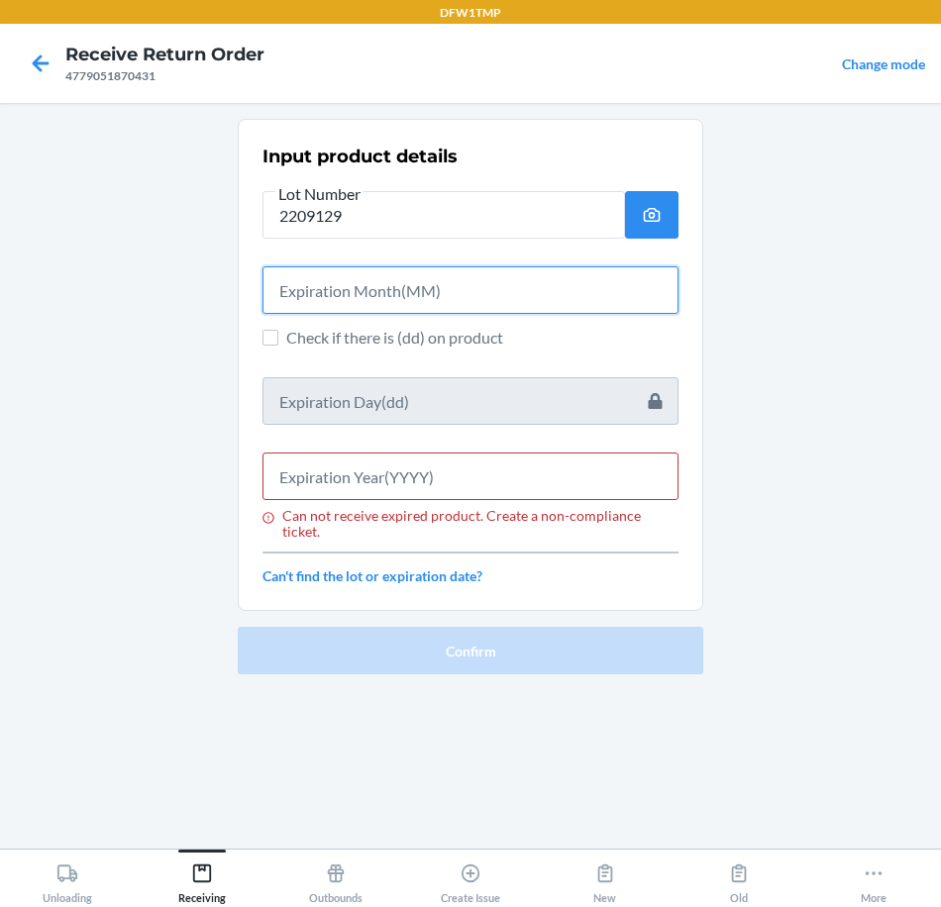
click at [407, 300] on input "text" at bounding box center [470, 290] width 416 height 48
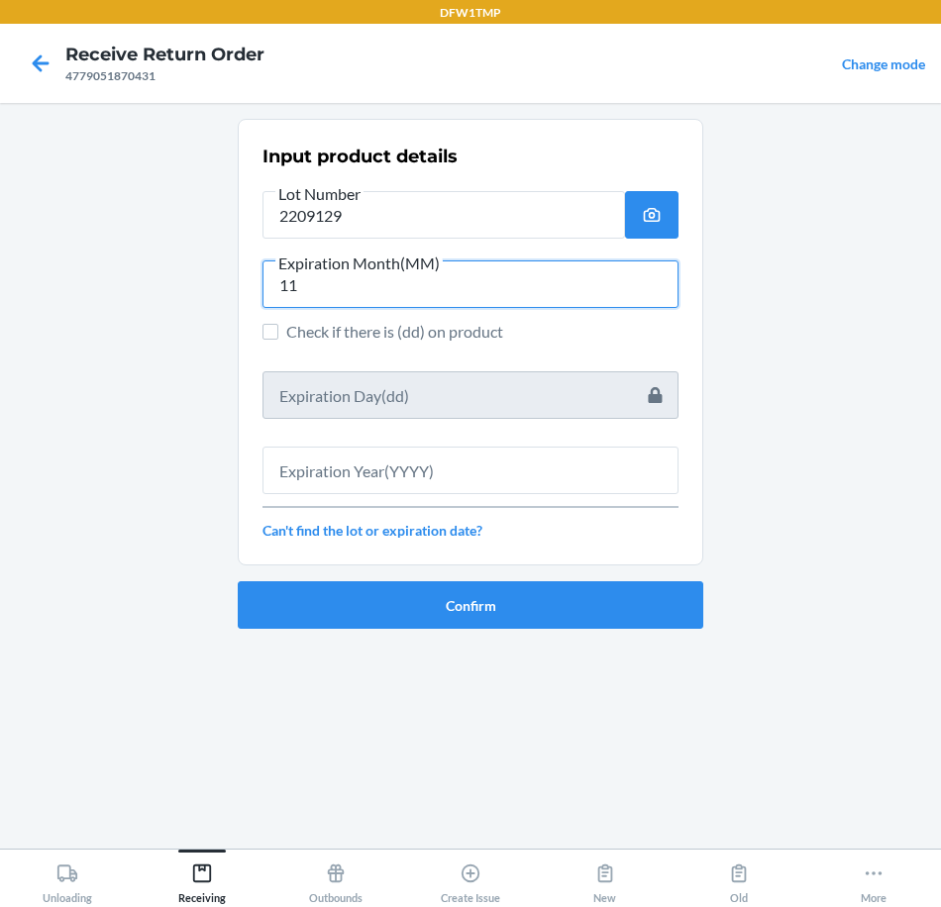
type input "11"
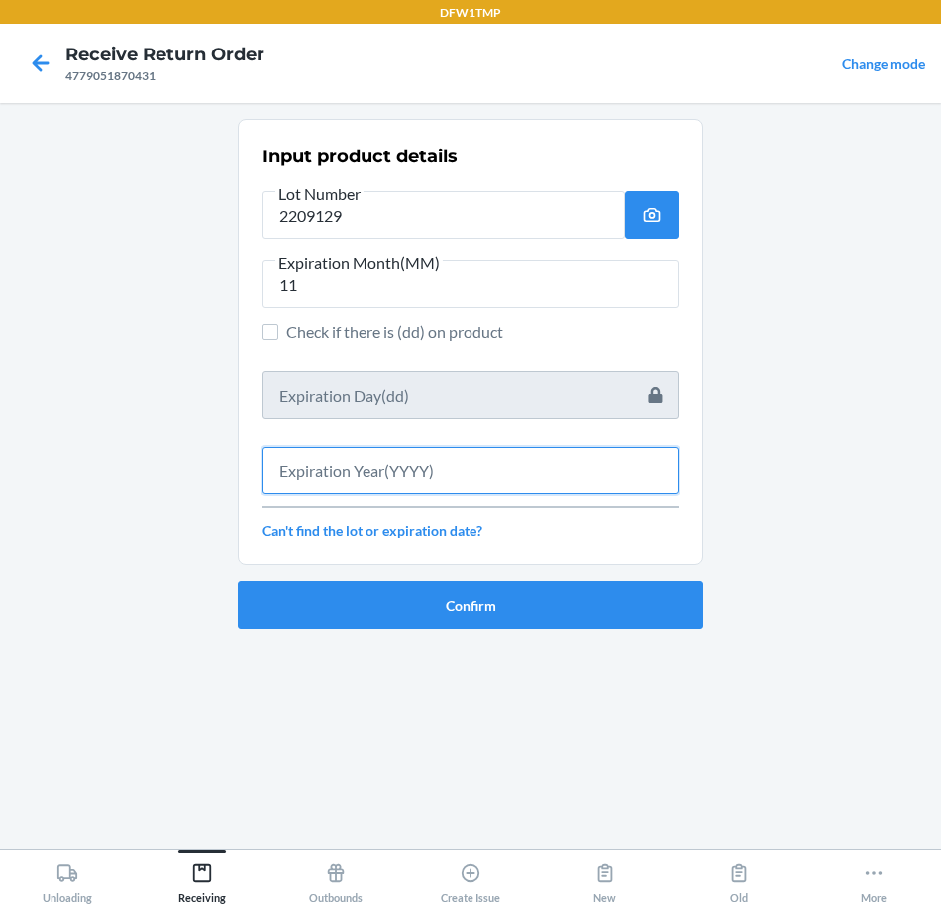
click at [517, 468] on input "text" at bounding box center [470, 471] width 416 height 48
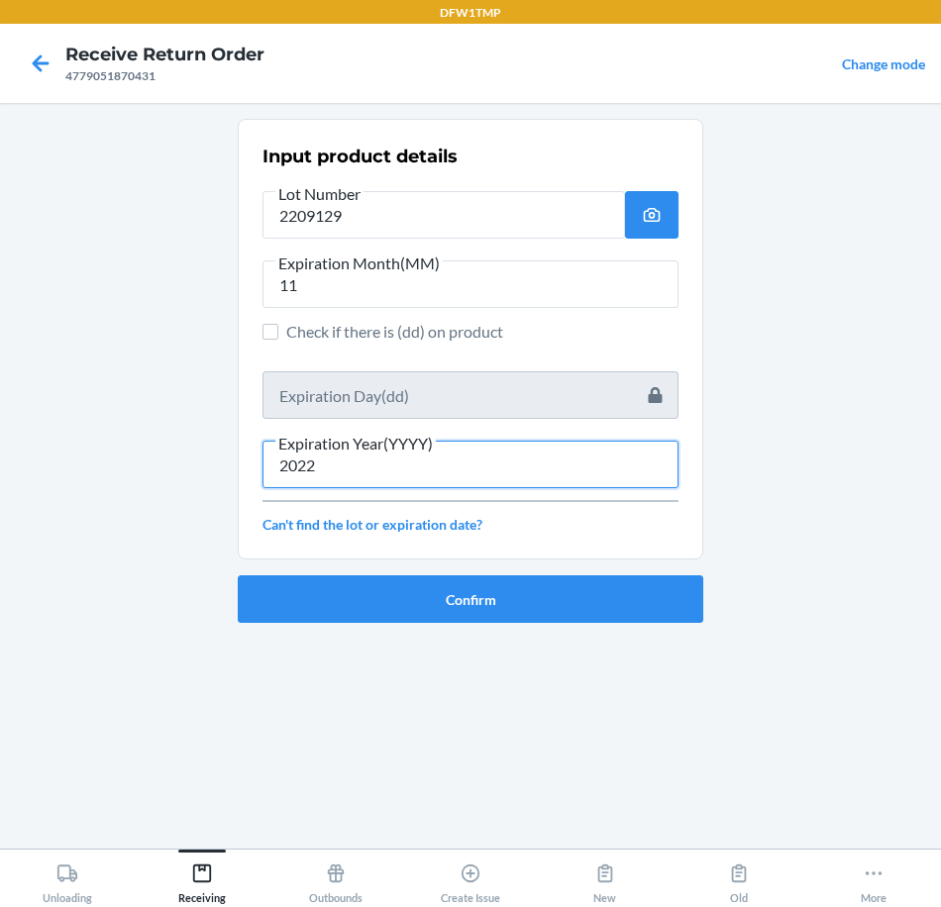
type input "2022"
click at [391, 609] on button "Confirm" at bounding box center [471, 599] width 466 height 48
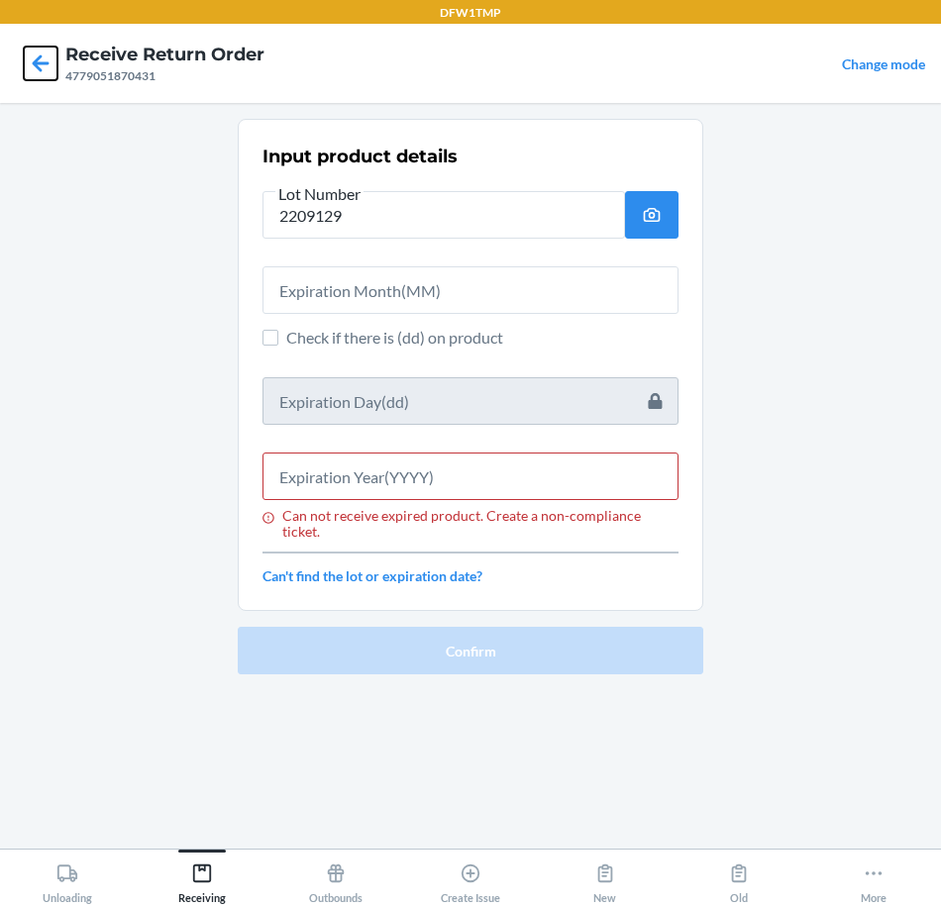
click at [51, 61] on icon at bounding box center [41, 64] width 34 height 34
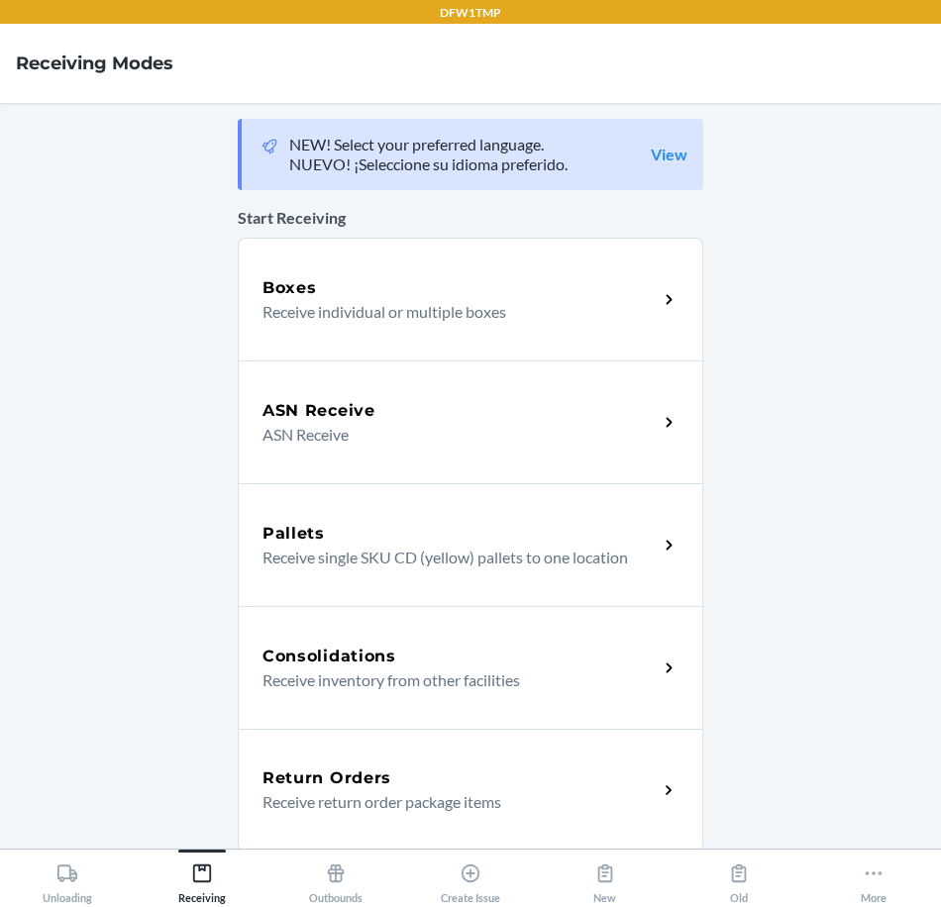
drag, startPoint x: 372, startPoint y: 796, endPoint x: 369, endPoint y: 809, distance: 13.2
click at [370, 797] on p "Receive return order package items" at bounding box center [451, 802] width 379 height 24
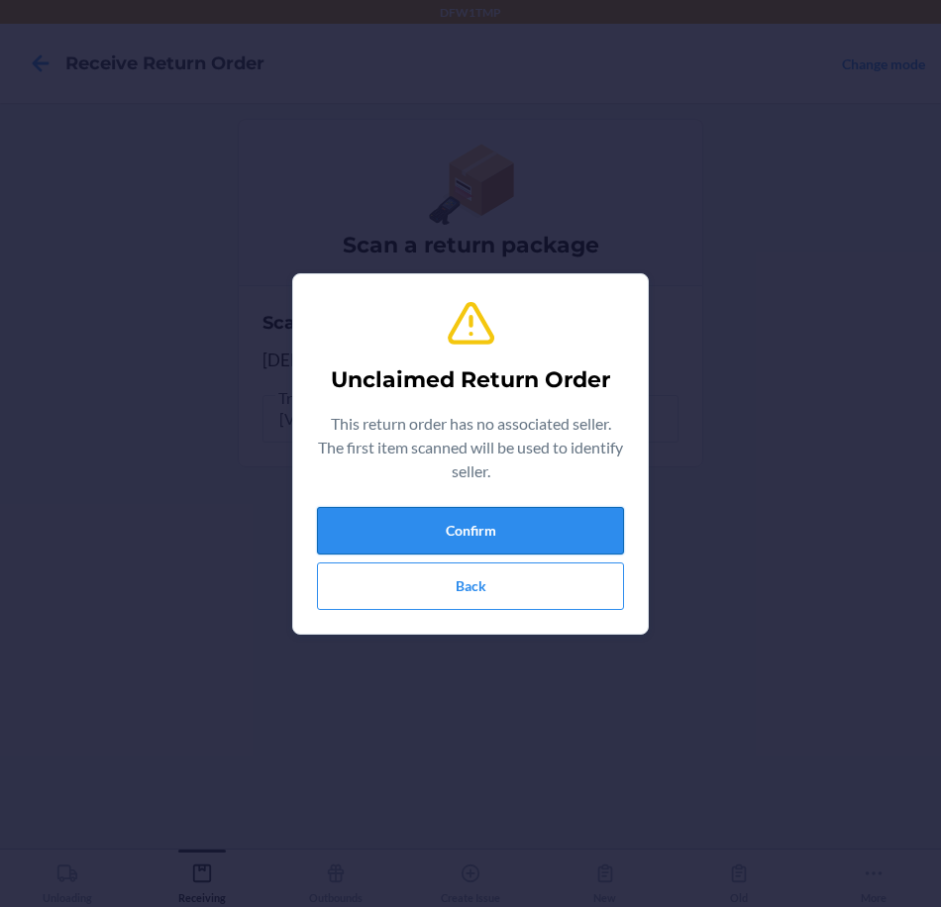
click at [468, 526] on button "Confirm" at bounding box center [470, 531] width 307 height 48
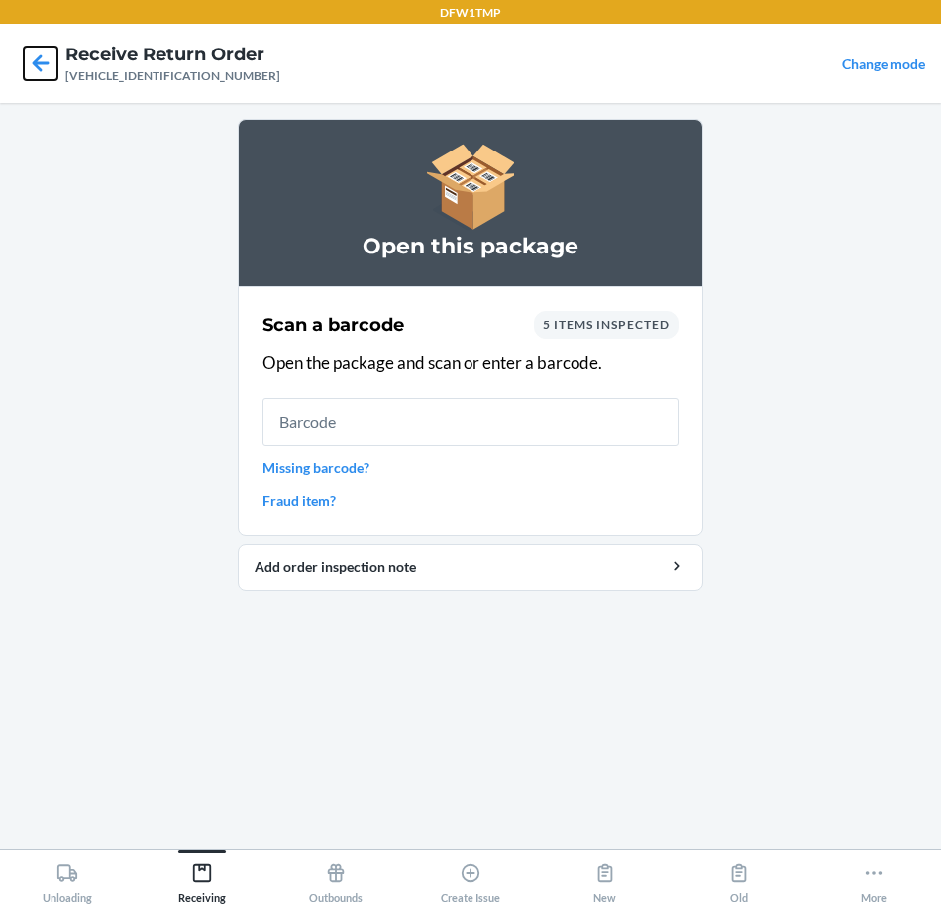
click at [38, 67] on icon at bounding box center [41, 62] width 17 height 17
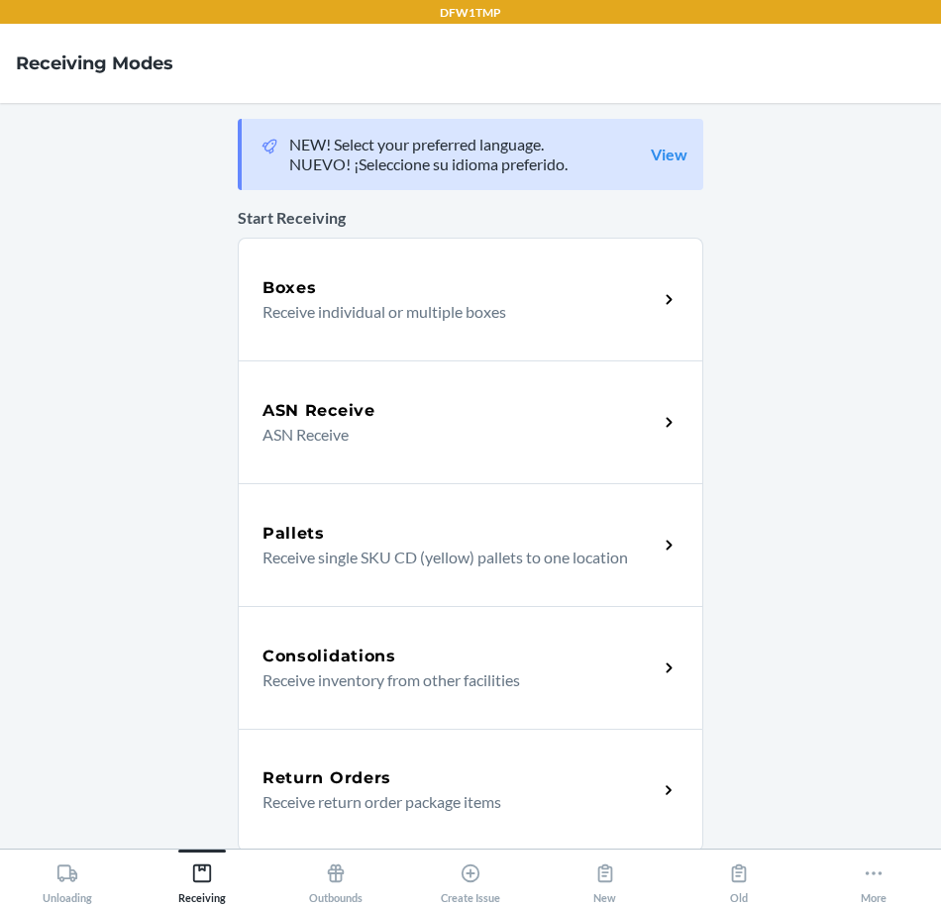
click at [518, 775] on div "Return Orders" at bounding box center [459, 779] width 395 height 24
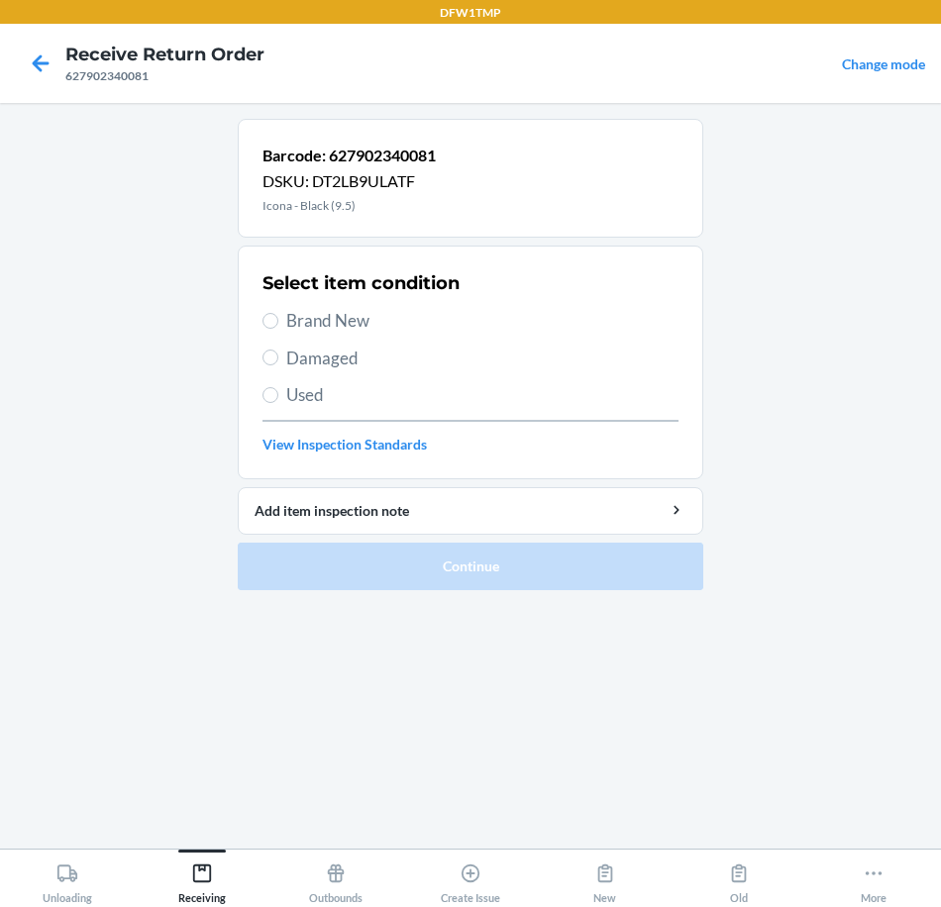
drag, startPoint x: 385, startPoint y: 311, endPoint x: 474, endPoint y: 567, distance: 270.6
click at [384, 311] on span "Brand New" at bounding box center [482, 321] width 392 height 26
click at [278, 313] on input "Brand New" at bounding box center [270, 321] width 16 height 16
radio input "true"
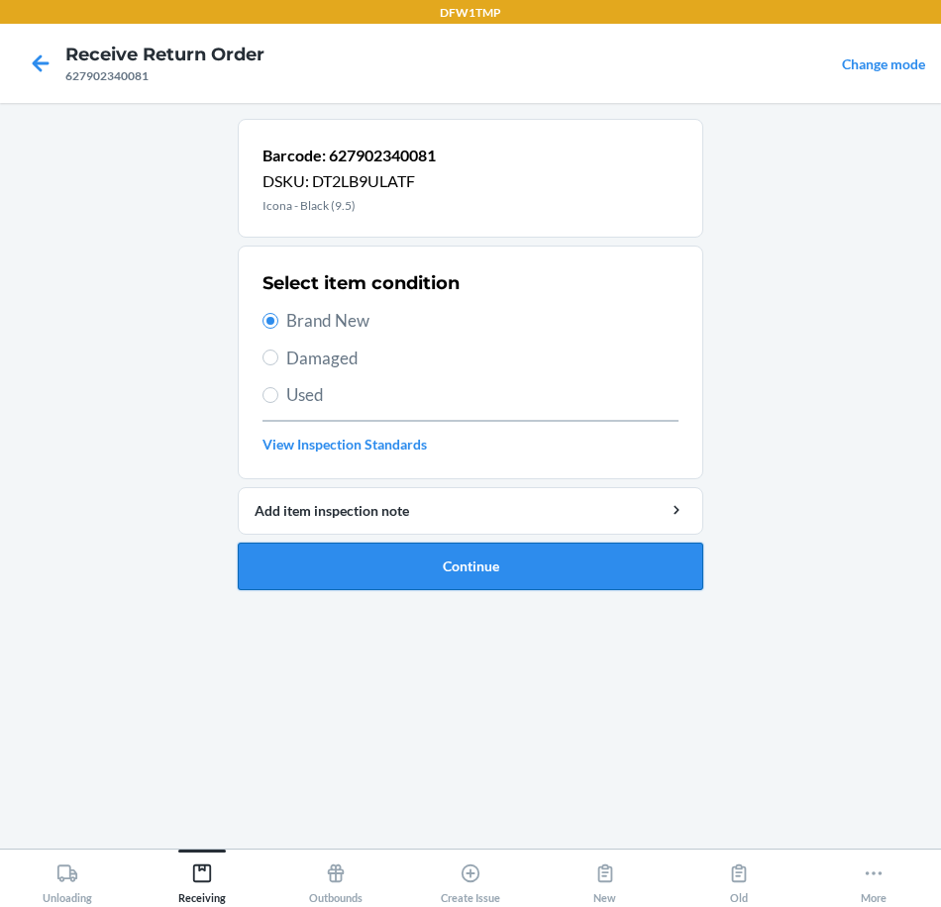
click at [469, 579] on button "Continue" at bounding box center [471, 567] width 466 height 48
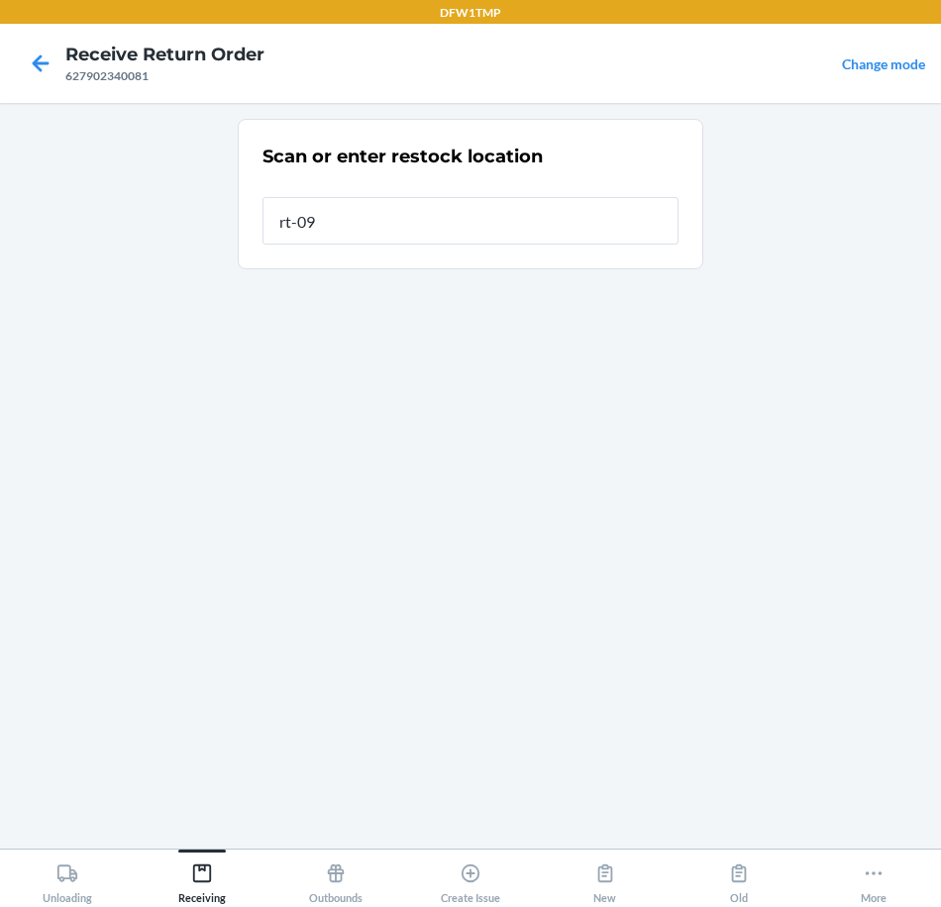
type input "rt-09"
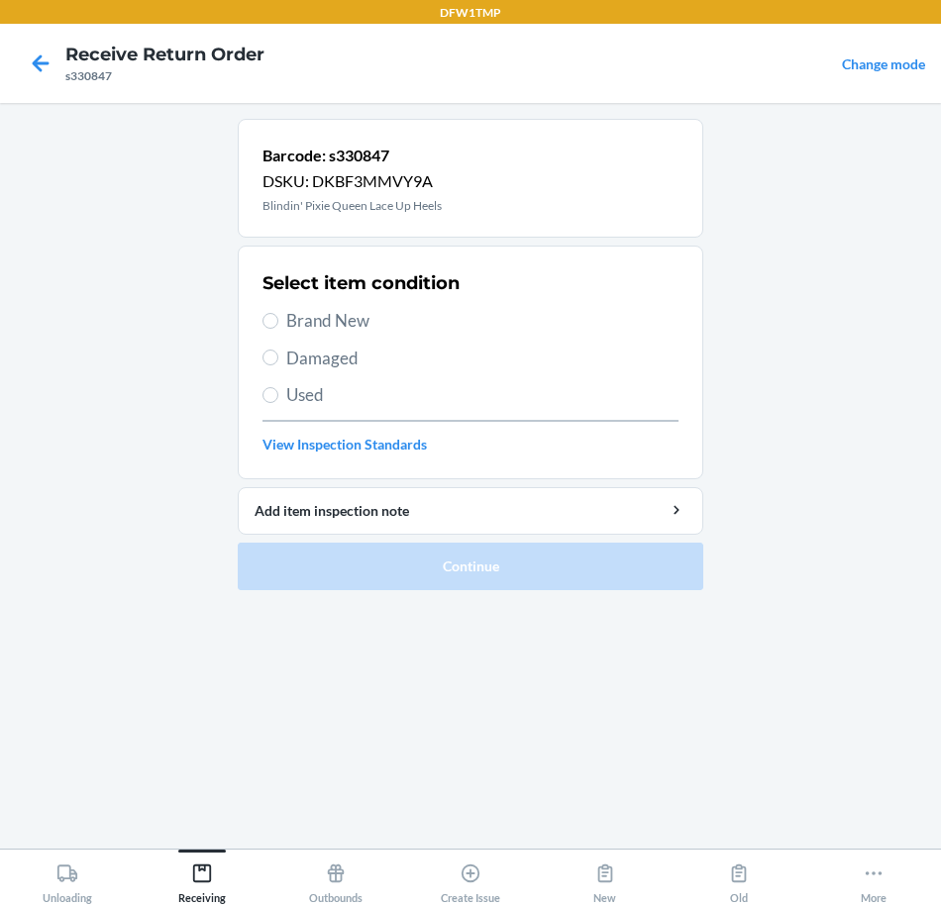
click at [331, 316] on span "Brand New" at bounding box center [482, 321] width 392 height 26
click at [278, 316] on input "Brand New" at bounding box center [270, 321] width 16 height 16
radio input "true"
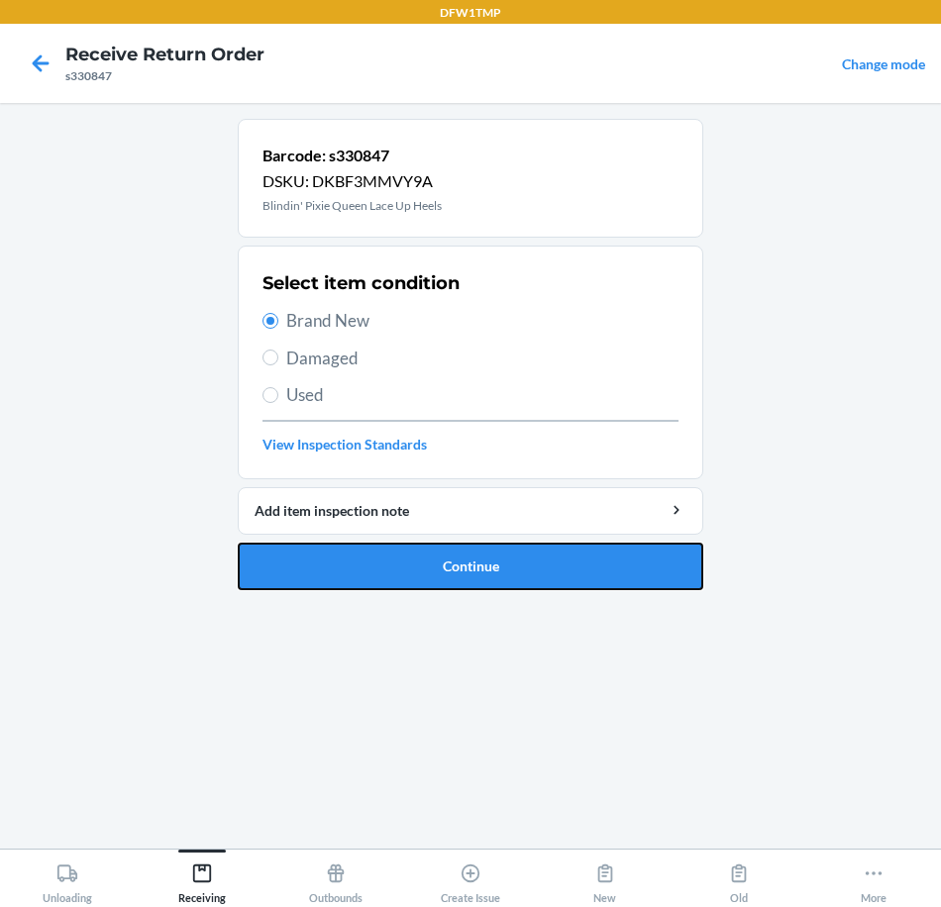
click at [409, 555] on button "Continue" at bounding box center [471, 567] width 466 height 48
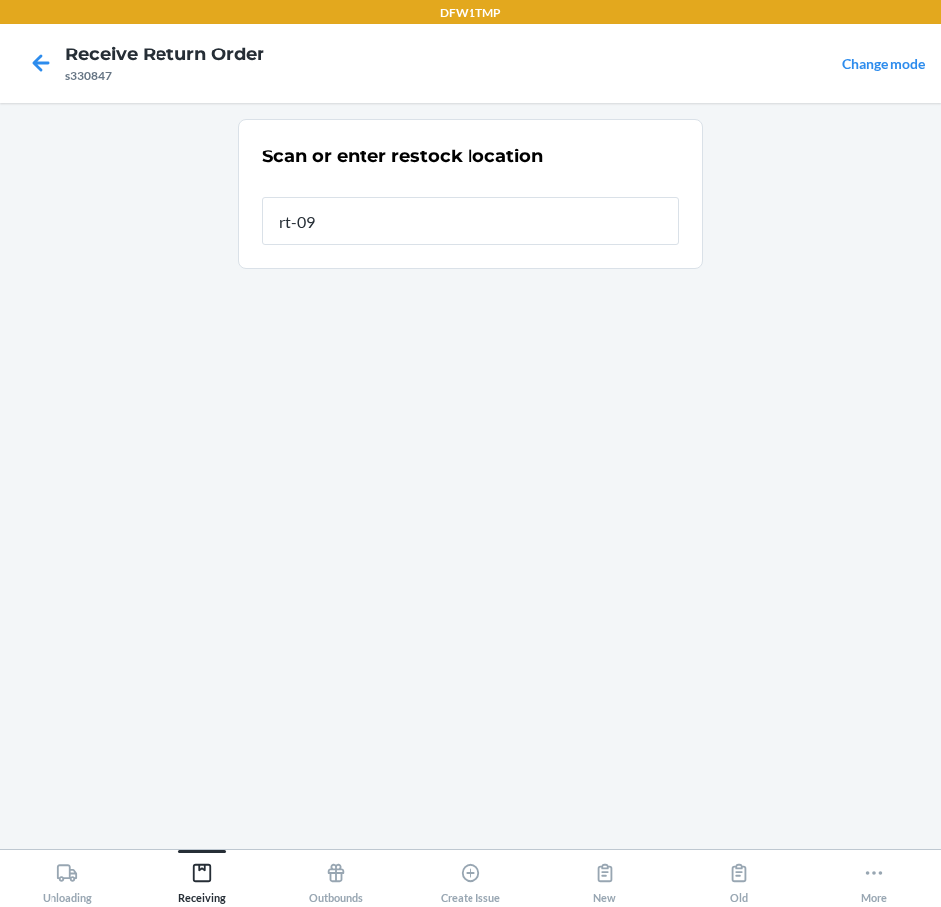
type input "rt-09"
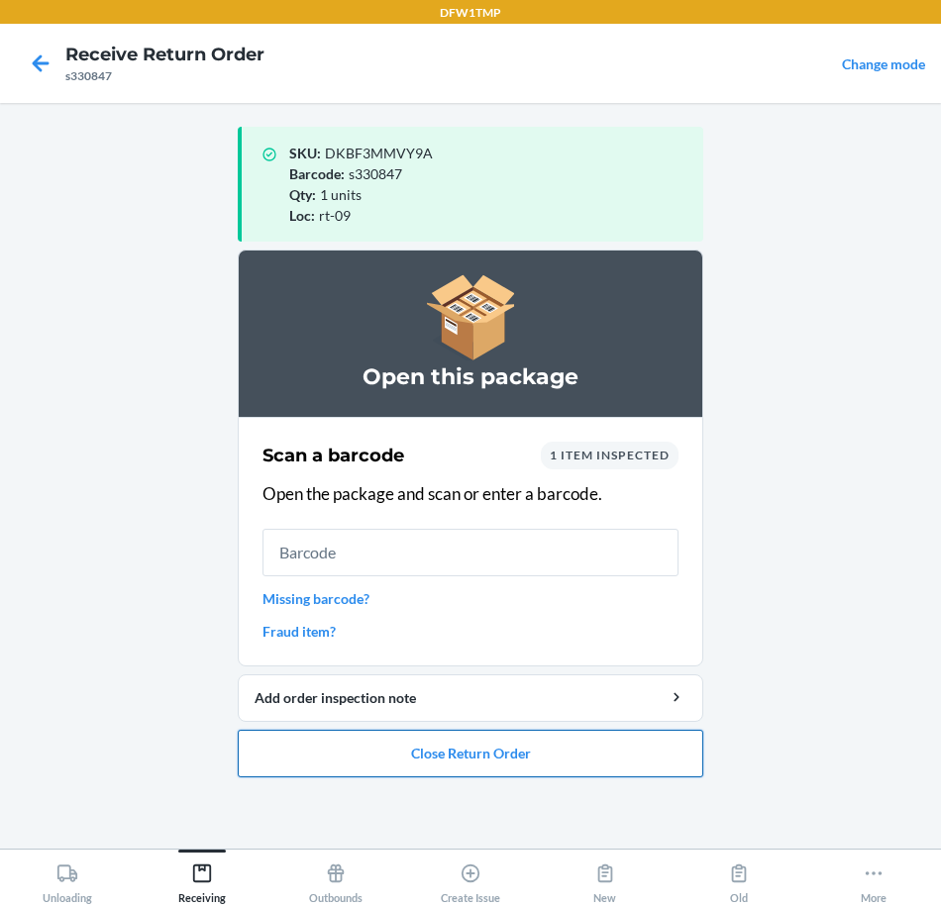
click at [435, 750] on button "Close Return Order" at bounding box center [471, 754] width 466 height 48
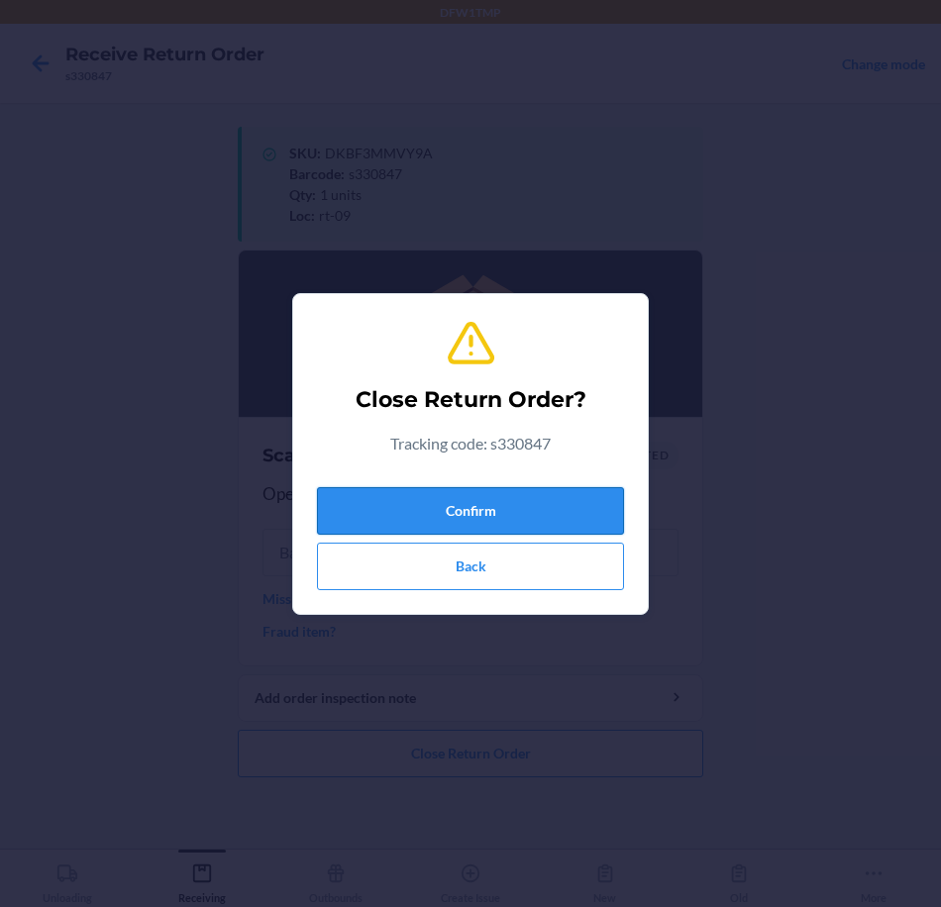
click at [446, 509] on button "Confirm" at bounding box center [470, 511] width 307 height 48
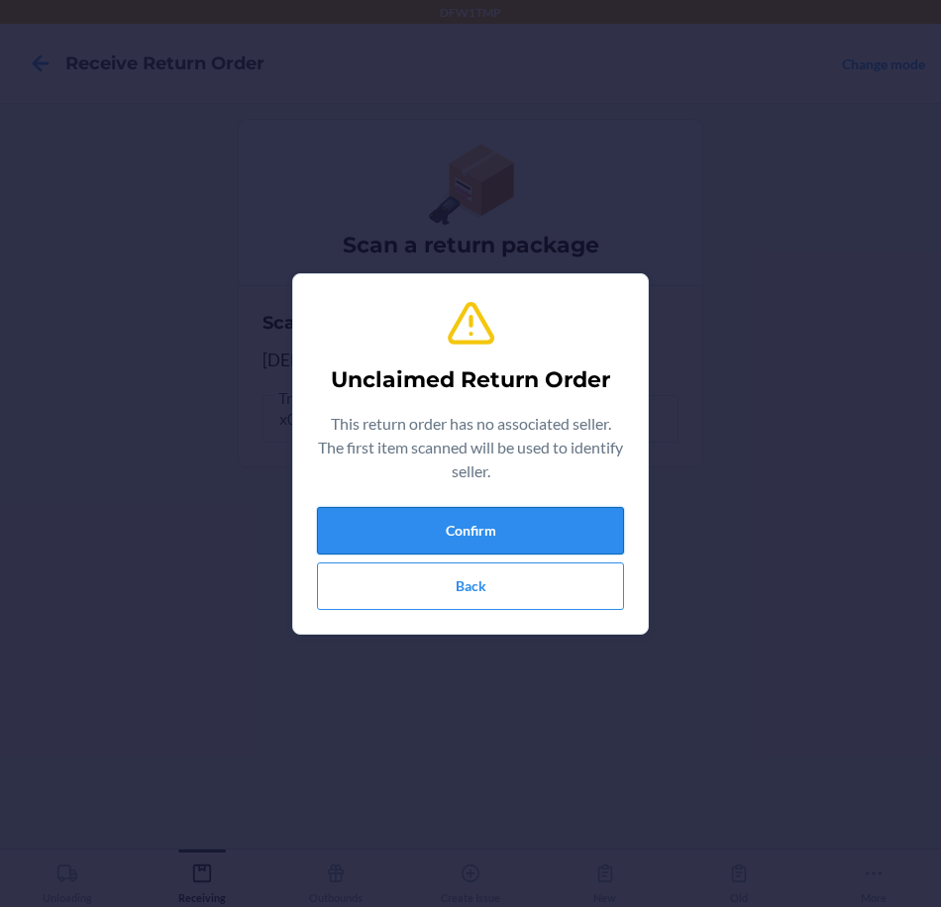
click at [479, 543] on button "Confirm" at bounding box center [470, 531] width 307 height 48
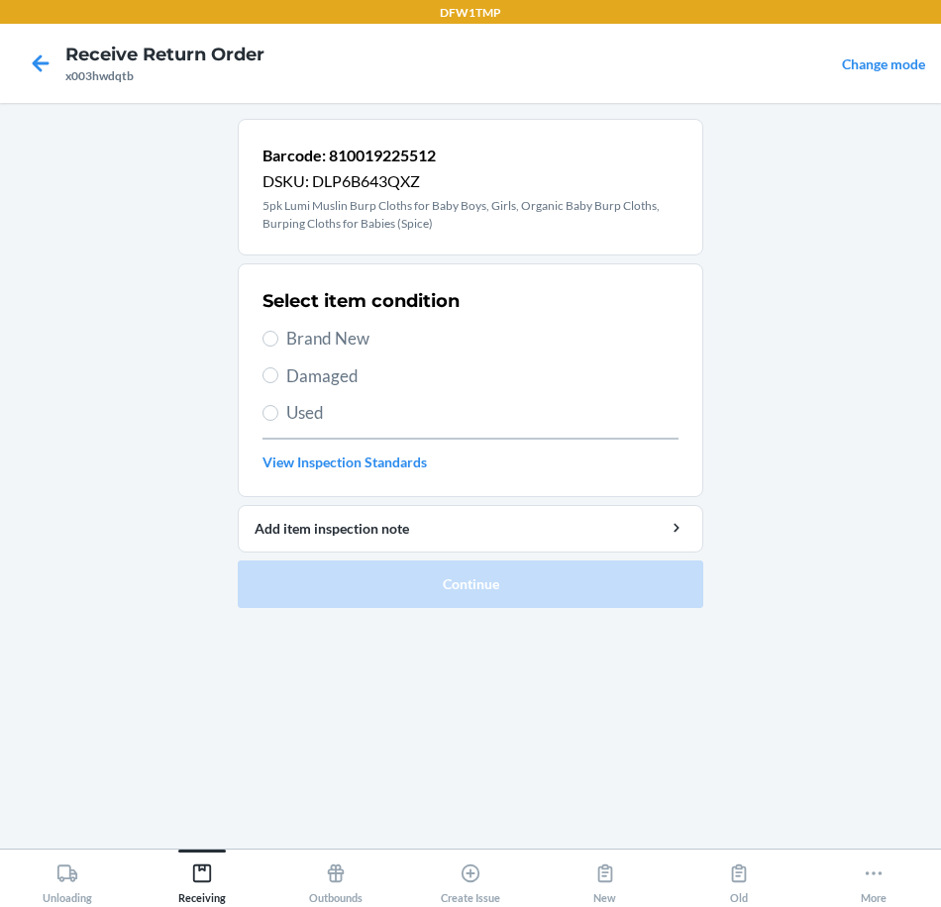
drag, startPoint x: 402, startPoint y: 346, endPoint x: 472, endPoint y: 489, distance: 159.9
click at [401, 346] on span "Brand New" at bounding box center [482, 339] width 392 height 26
click at [278, 346] on input "Brand New" at bounding box center [270, 339] width 16 height 16
radio input "true"
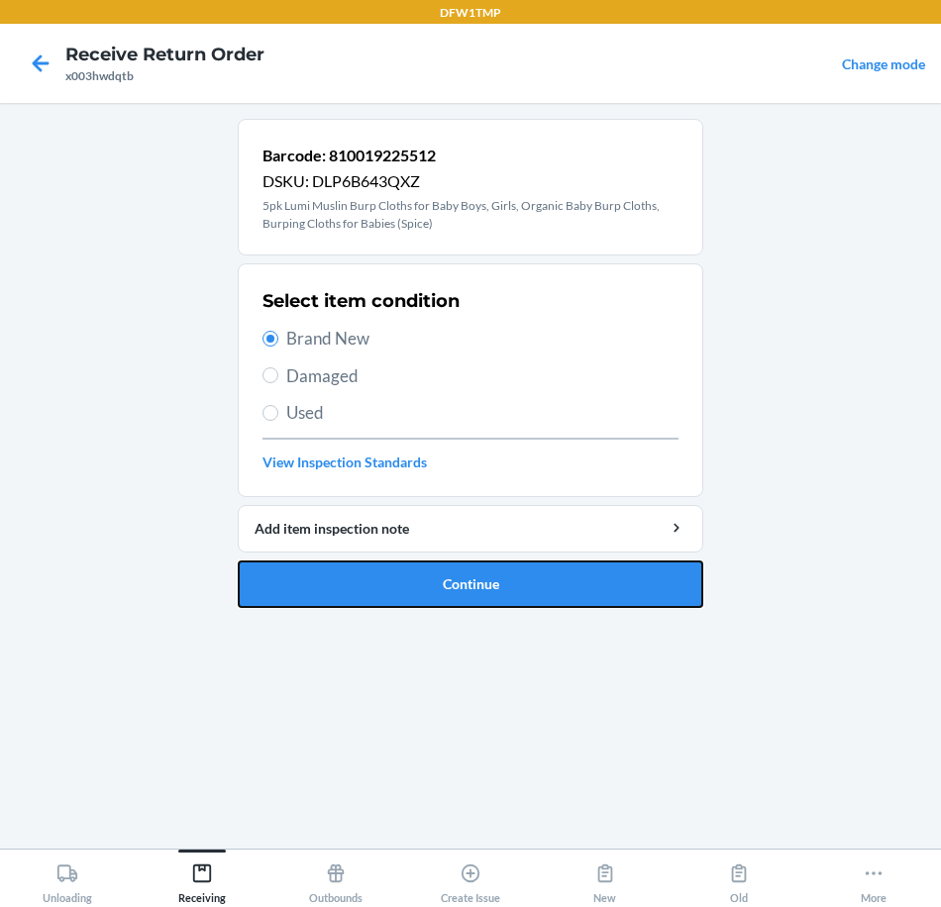
click at [514, 571] on button "Continue" at bounding box center [471, 585] width 466 height 48
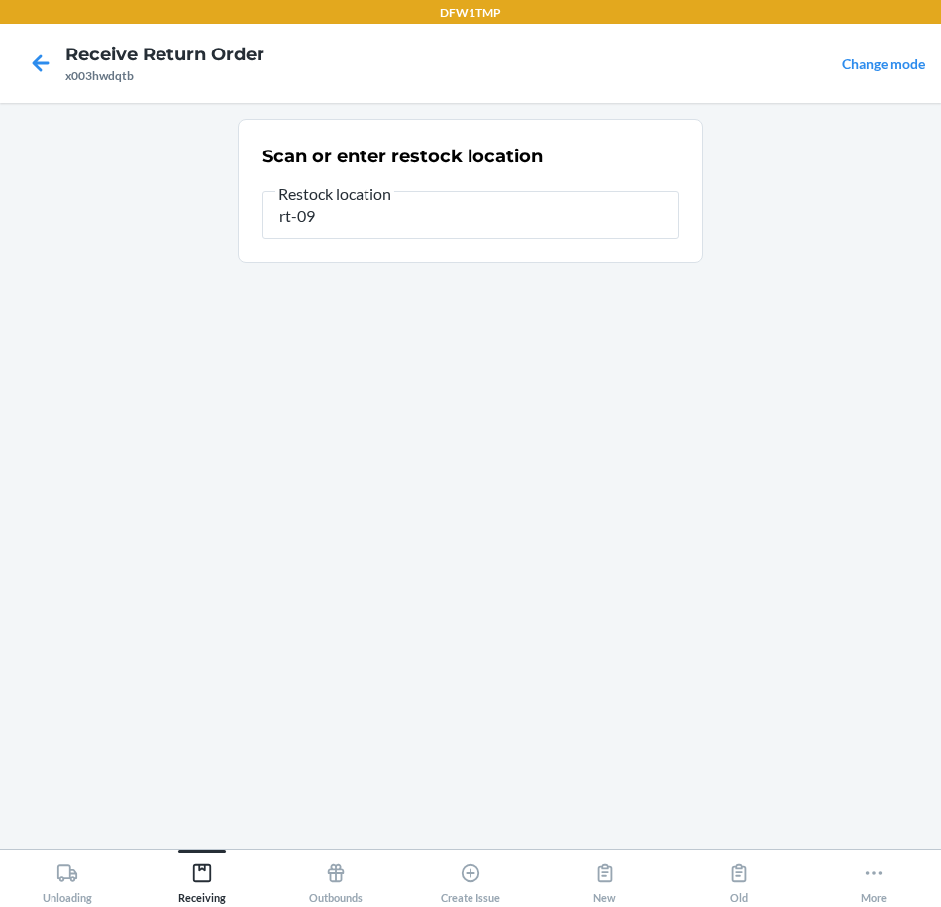
type input "rt-09"
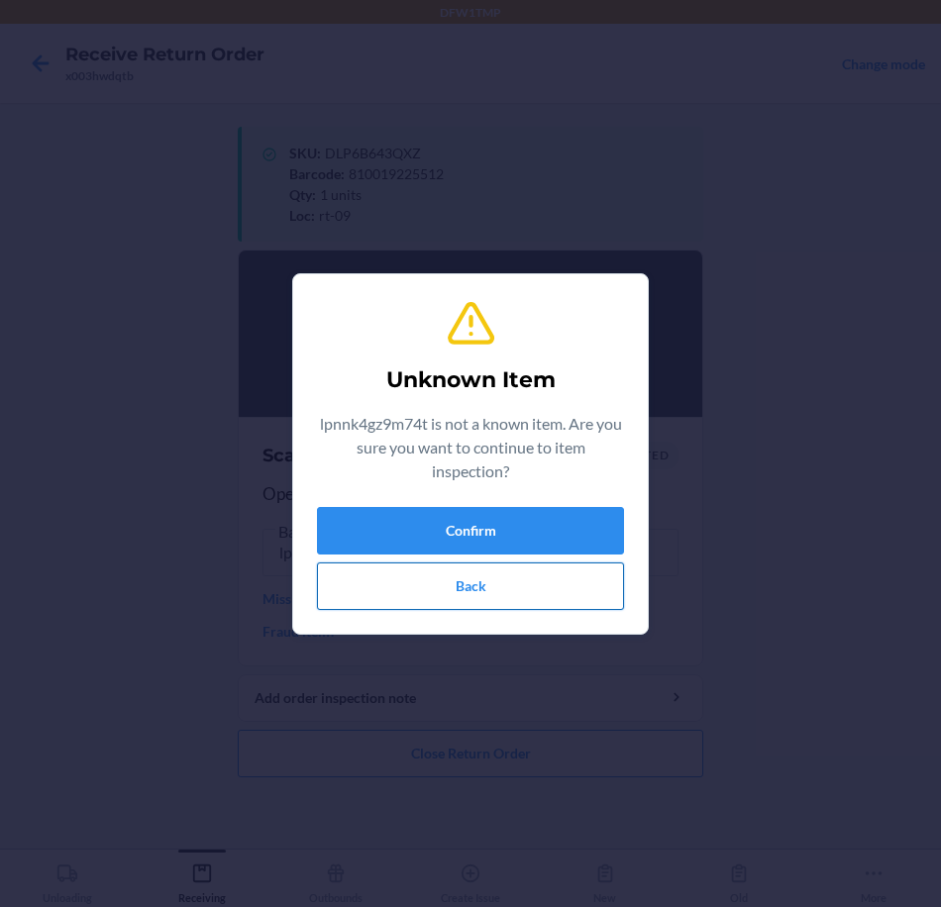
click at [479, 606] on button "Back" at bounding box center [470, 587] width 307 height 48
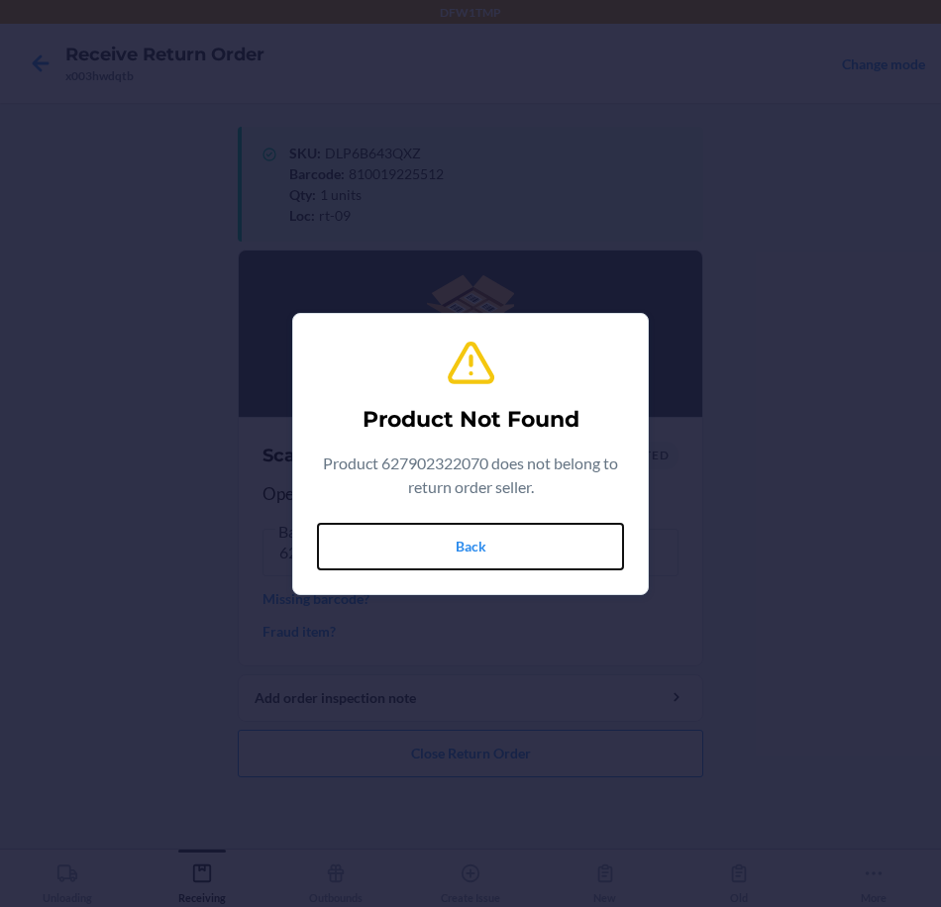
click at [470, 557] on button "Back" at bounding box center [470, 547] width 307 height 48
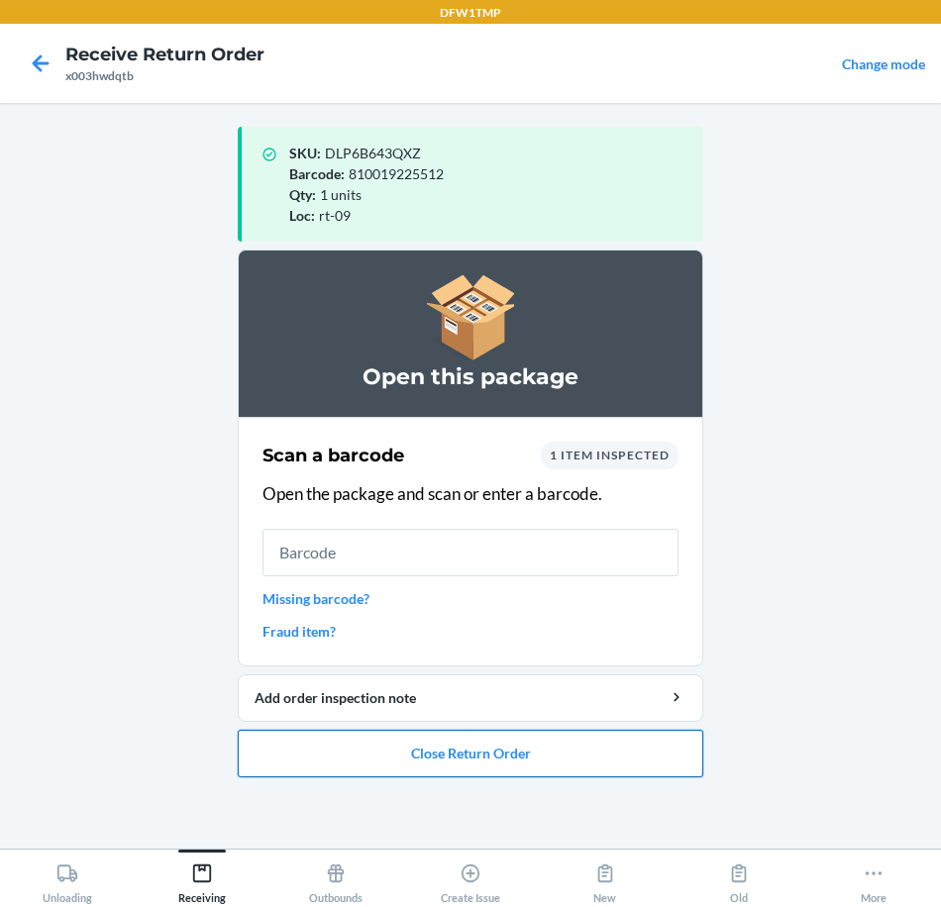
click at [399, 767] on button "Close Return Order" at bounding box center [471, 754] width 466 height 48
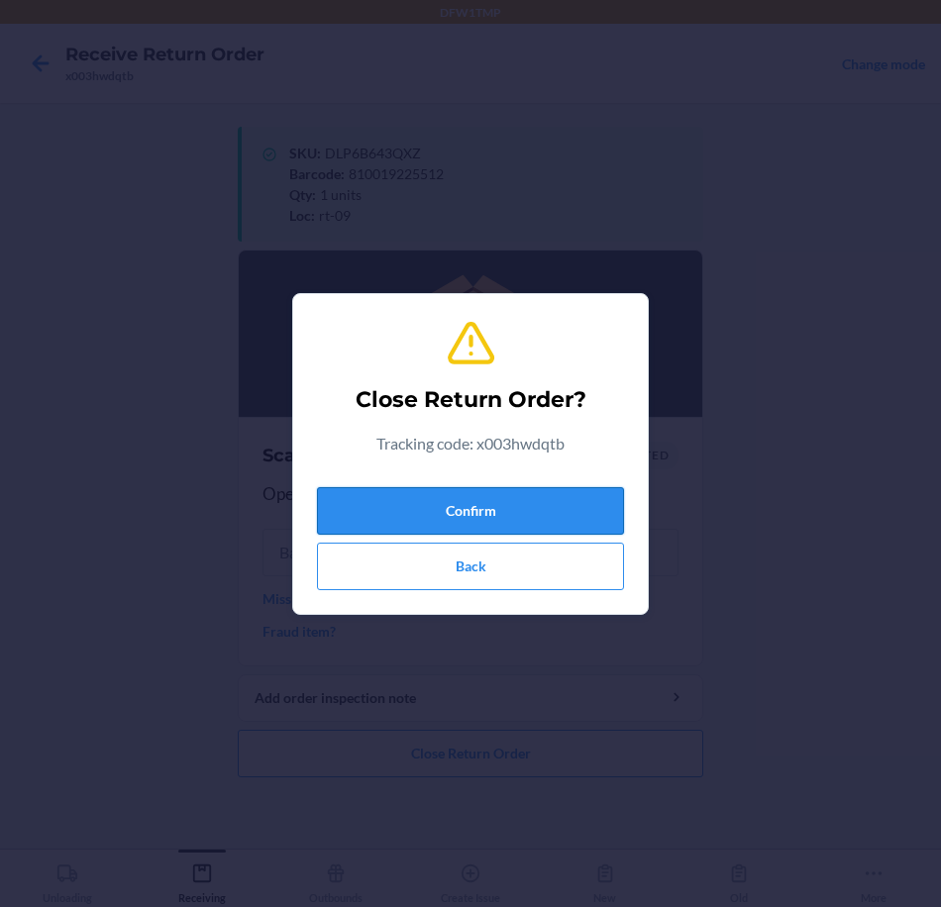
click at [444, 504] on button "Confirm" at bounding box center [470, 511] width 307 height 48
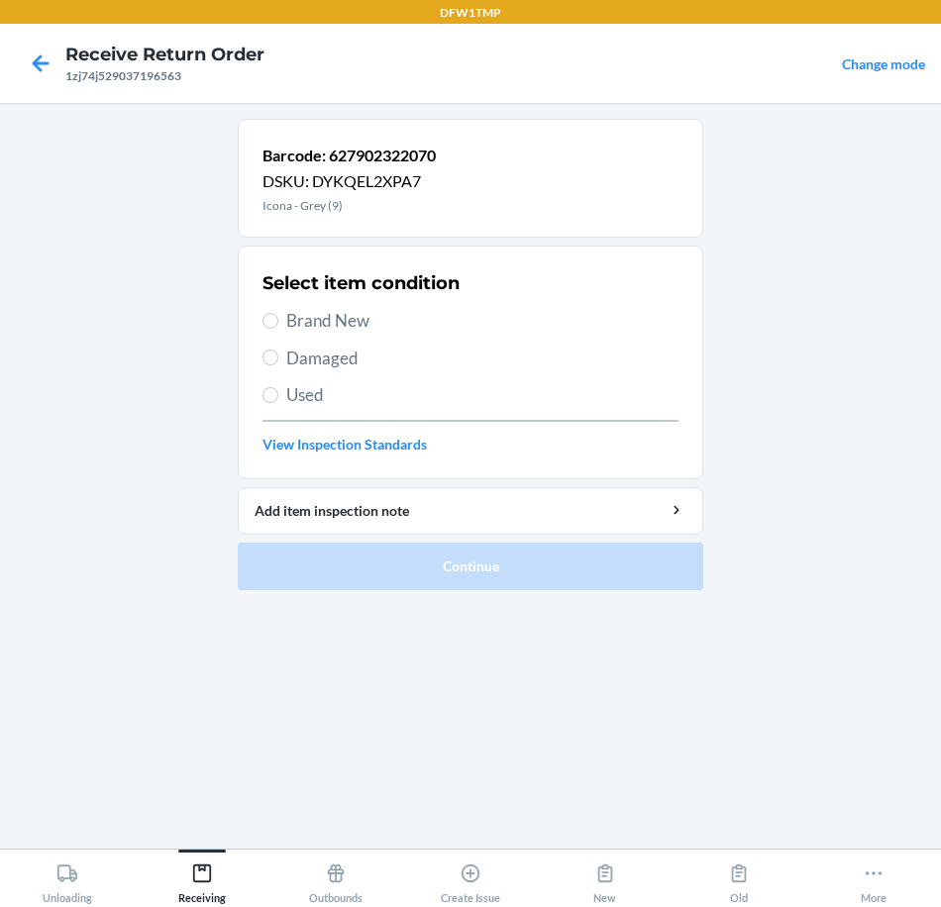
click at [404, 325] on span "Brand New" at bounding box center [482, 321] width 392 height 26
click at [278, 325] on input "Brand New" at bounding box center [270, 321] width 16 height 16
radio input "true"
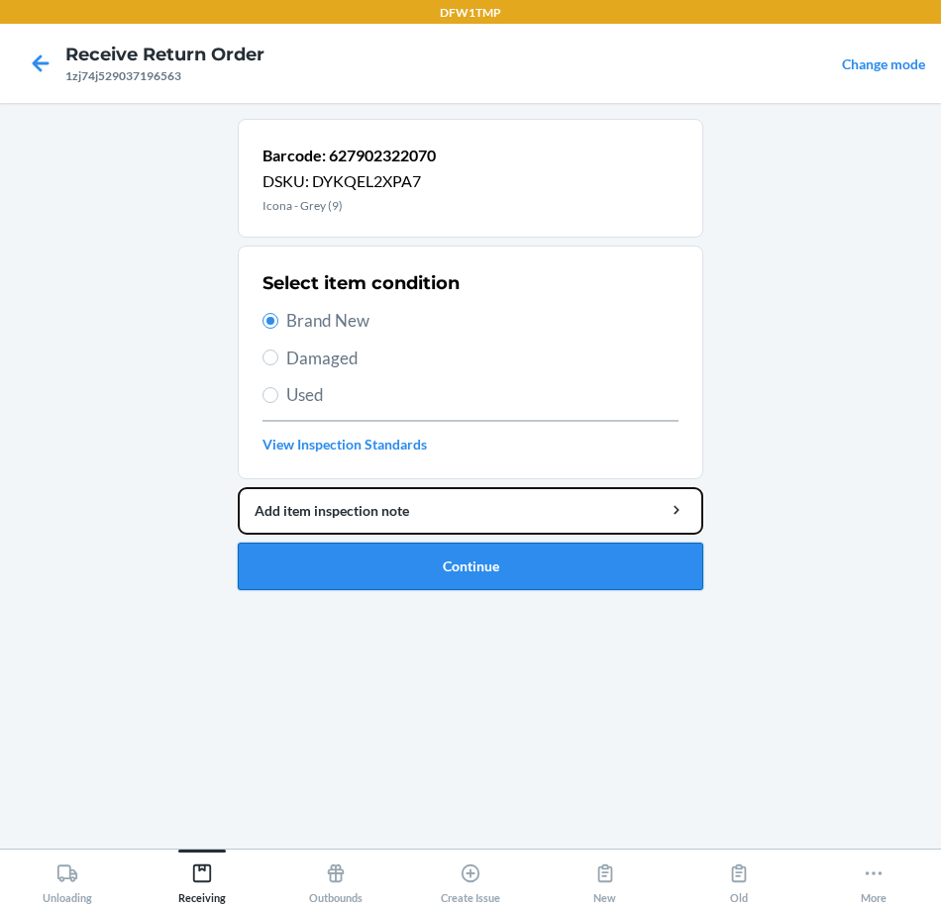
click at [520, 541] on li "Barcode: 627902322070 DSKU: DYKQEL2XPA7 Icona - Grey (9) Select item condition …" at bounding box center [471, 354] width 466 height 471
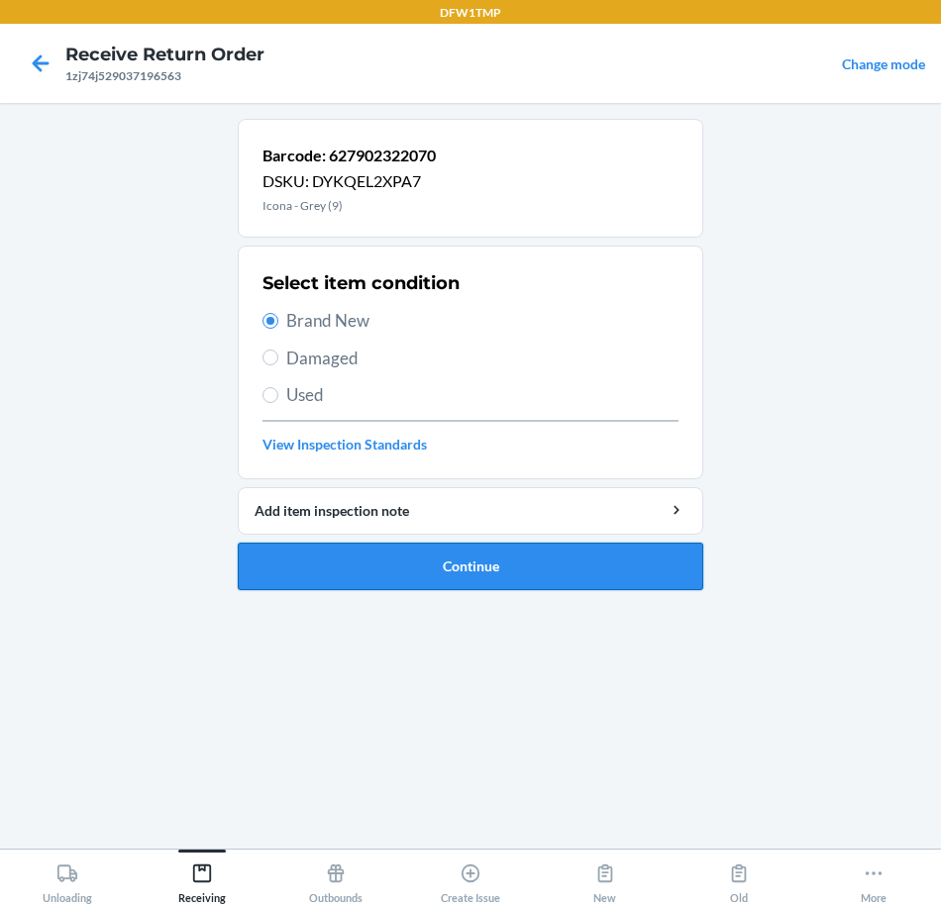
click at [514, 572] on button "Continue" at bounding box center [471, 567] width 466 height 48
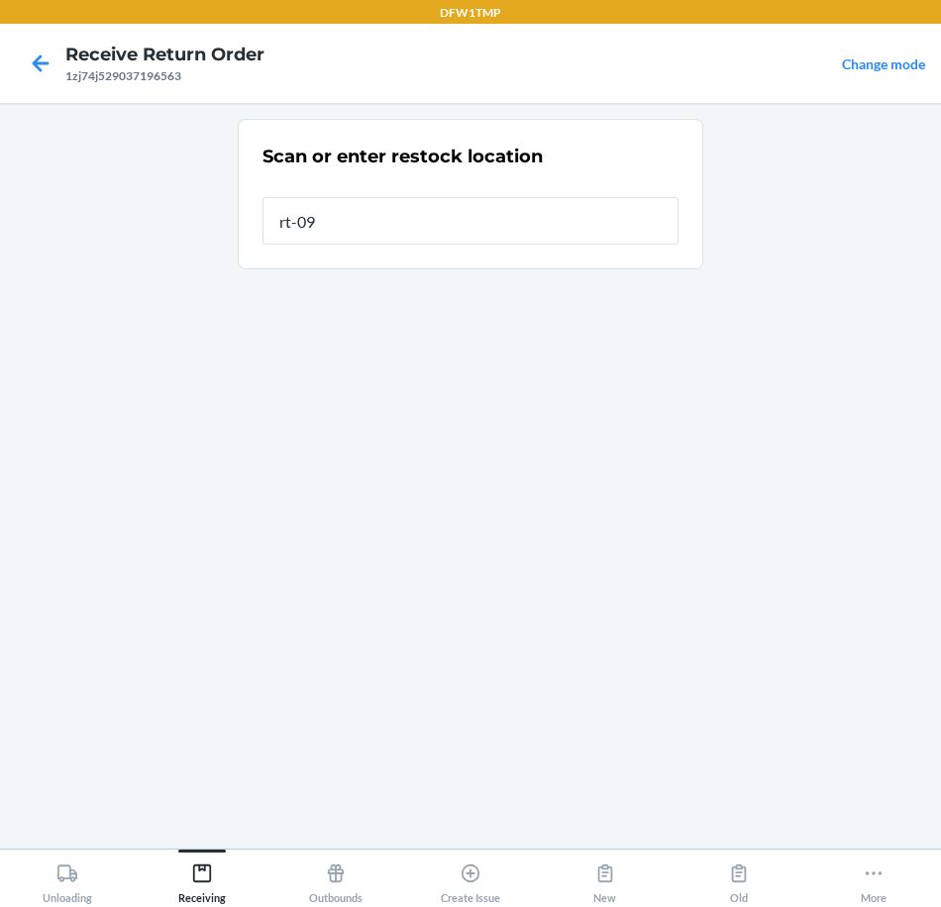
type input "rt-09"
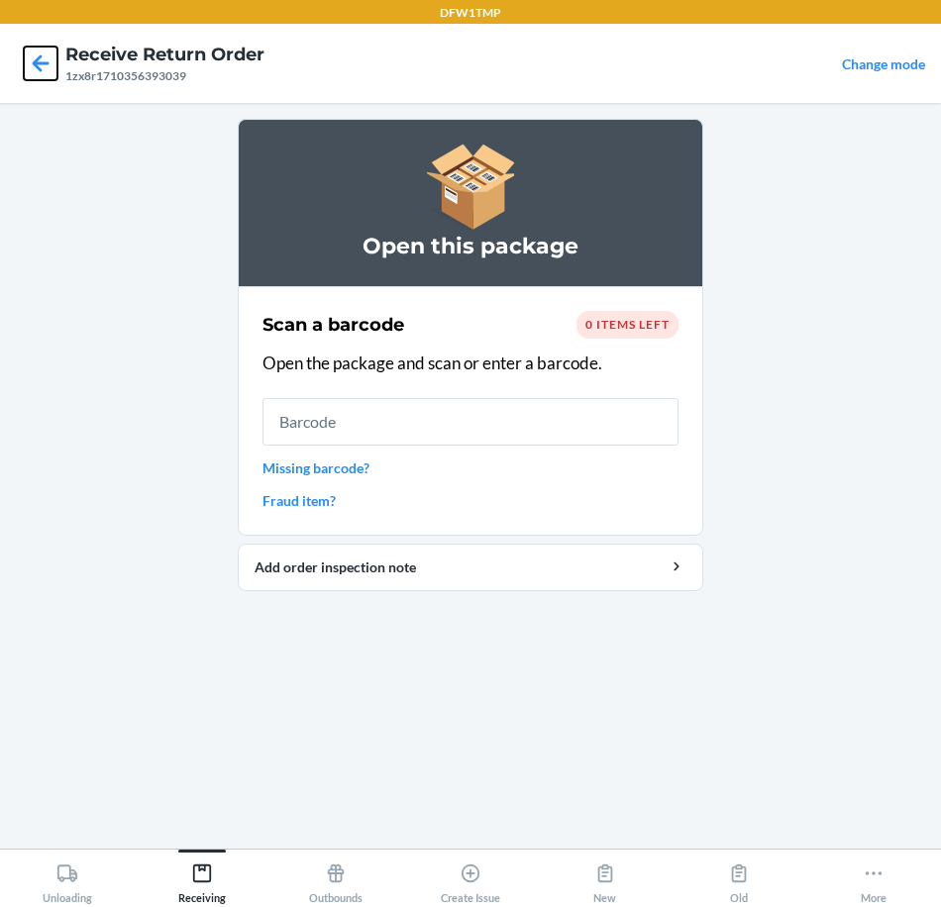
click at [27, 49] on icon at bounding box center [41, 64] width 34 height 34
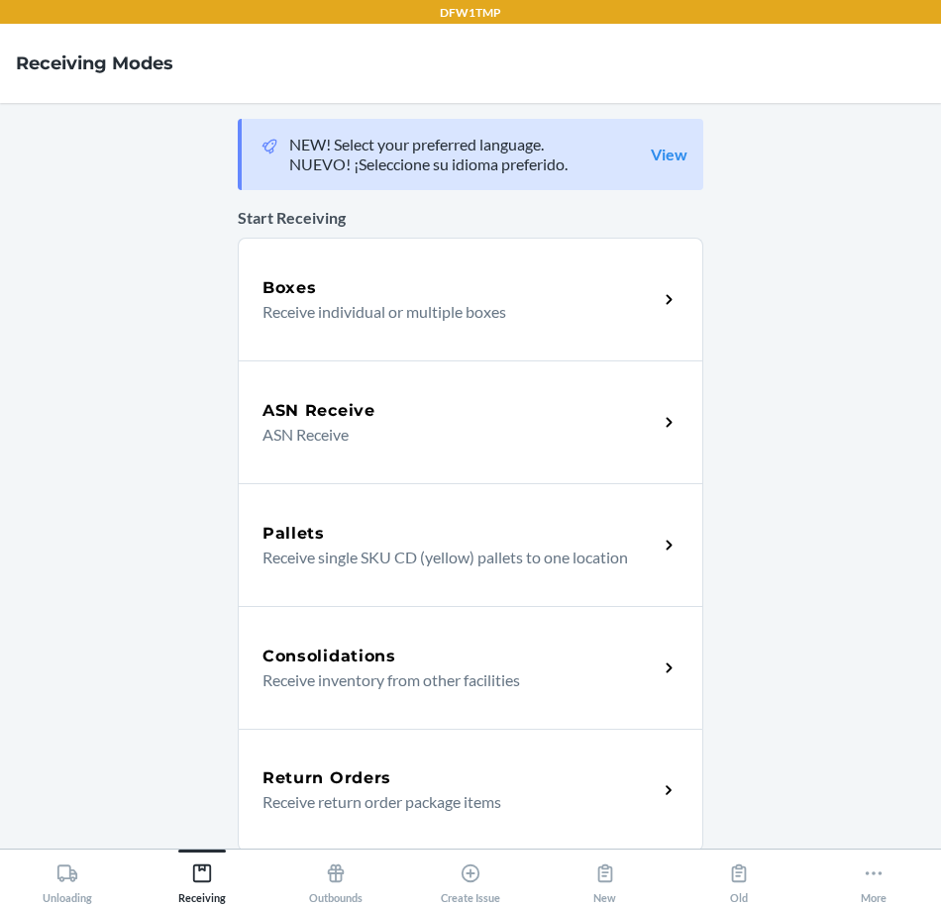
drag, startPoint x: 388, startPoint y: 782, endPoint x: 355, endPoint y: 767, distance: 37.2
click at [388, 782] on div "Return Orders" at bounding box center [459, 779] width 395 height 24
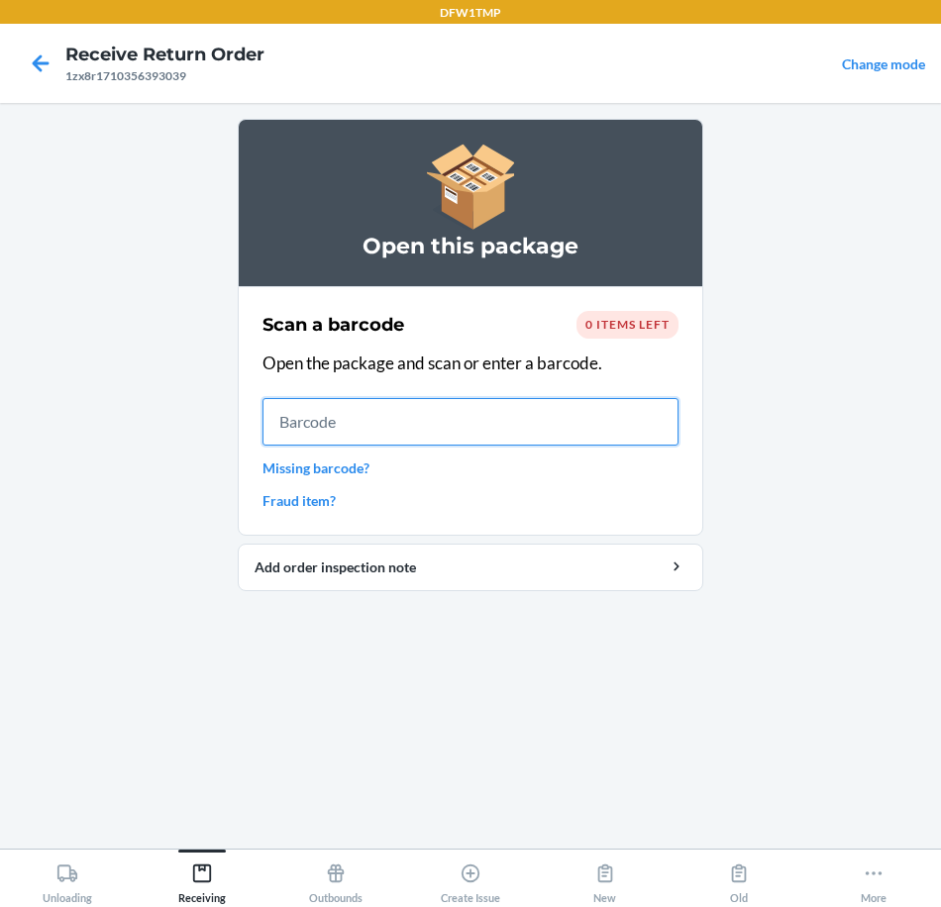
click at [450, 402] on input "text" at bounding box center [470, 422] width 416 height 48
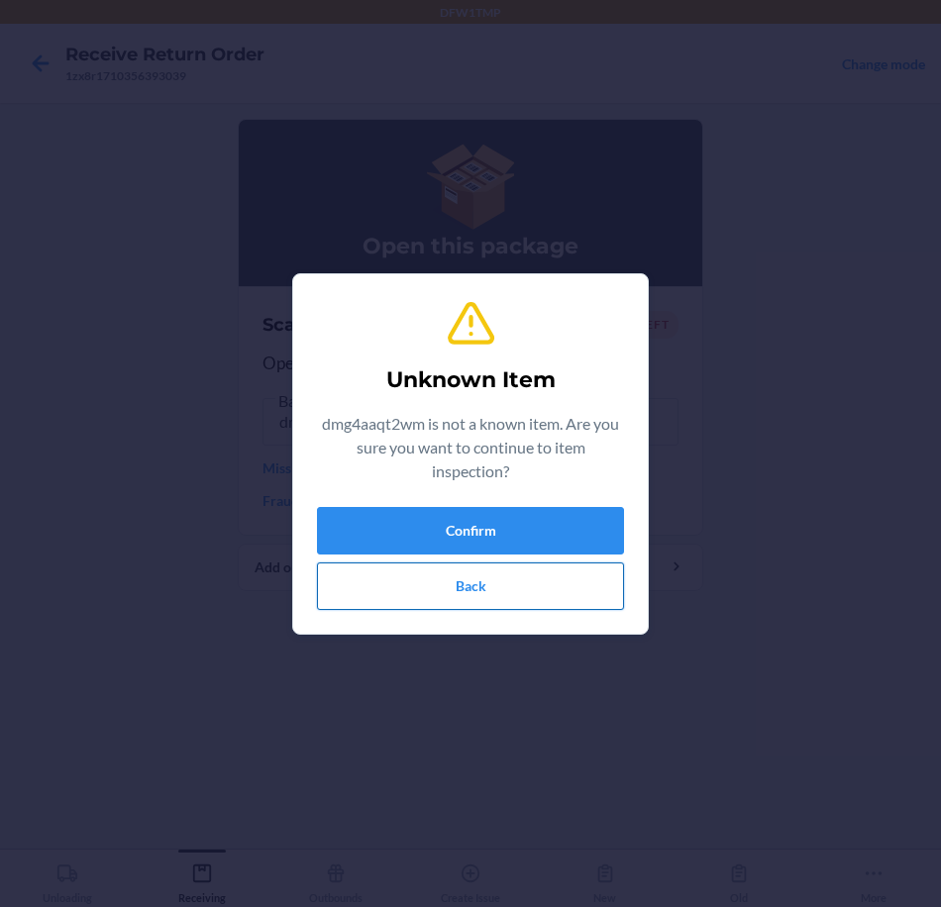
click at [534, 585] on button "Back" at bounding box center [470, 587] width 307 height 48
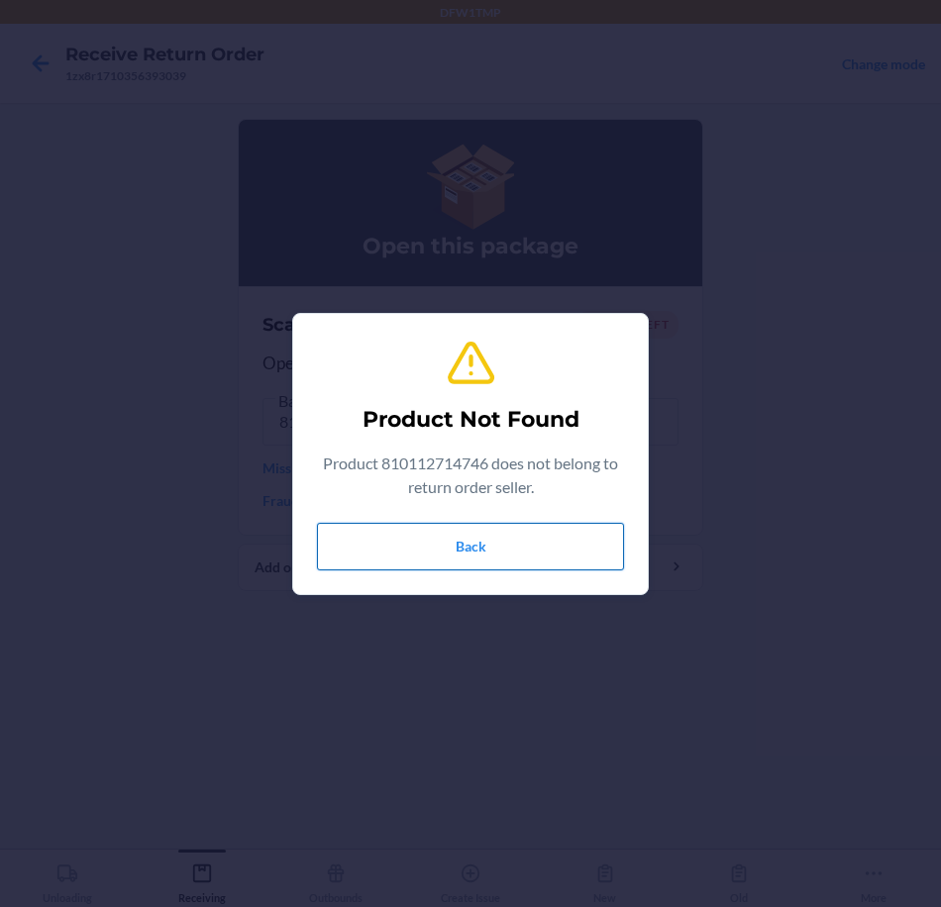
click at [392, 552] on button "Back" at bounding box center [470, 547] width 307 height 48
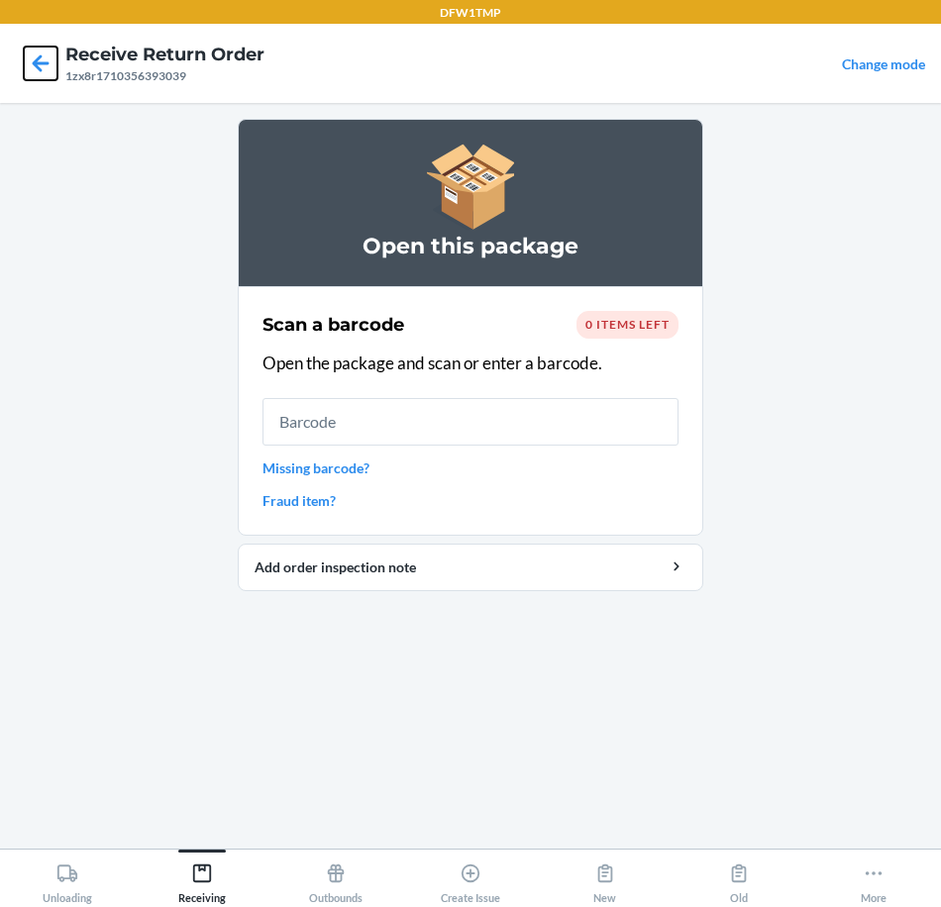
click at [30, 65] on icon at bounding box center [41, 64] width 34 height 34
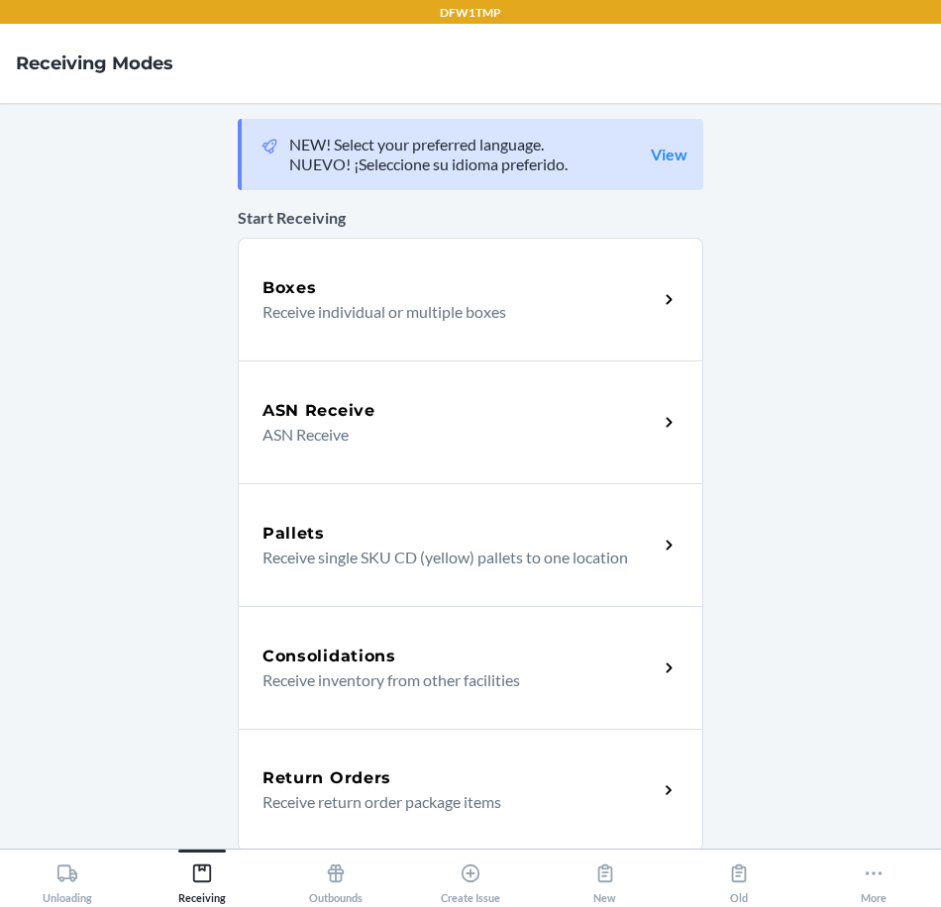
click at [446, 821] on div "Return Orders Receive return order package items" at bounding box center [471, 790] width 466 height 123
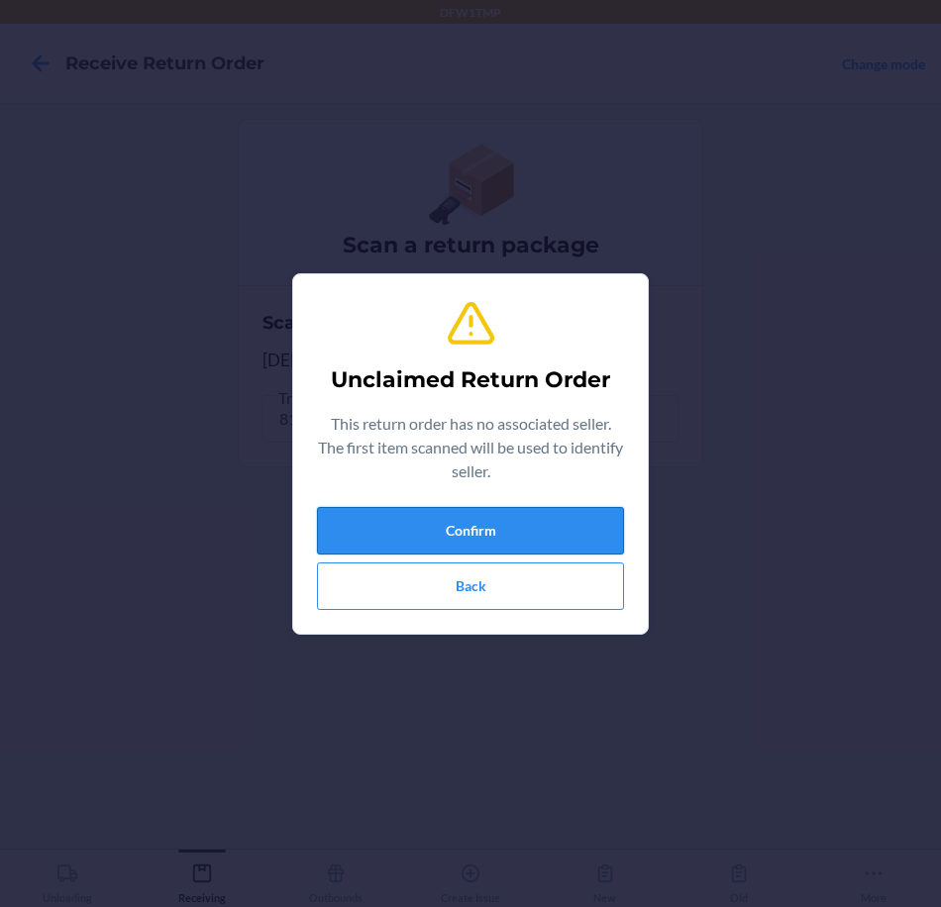
click at [530, 513] on button "Confirm" at bounding box center [470, 531] width 307 height 48
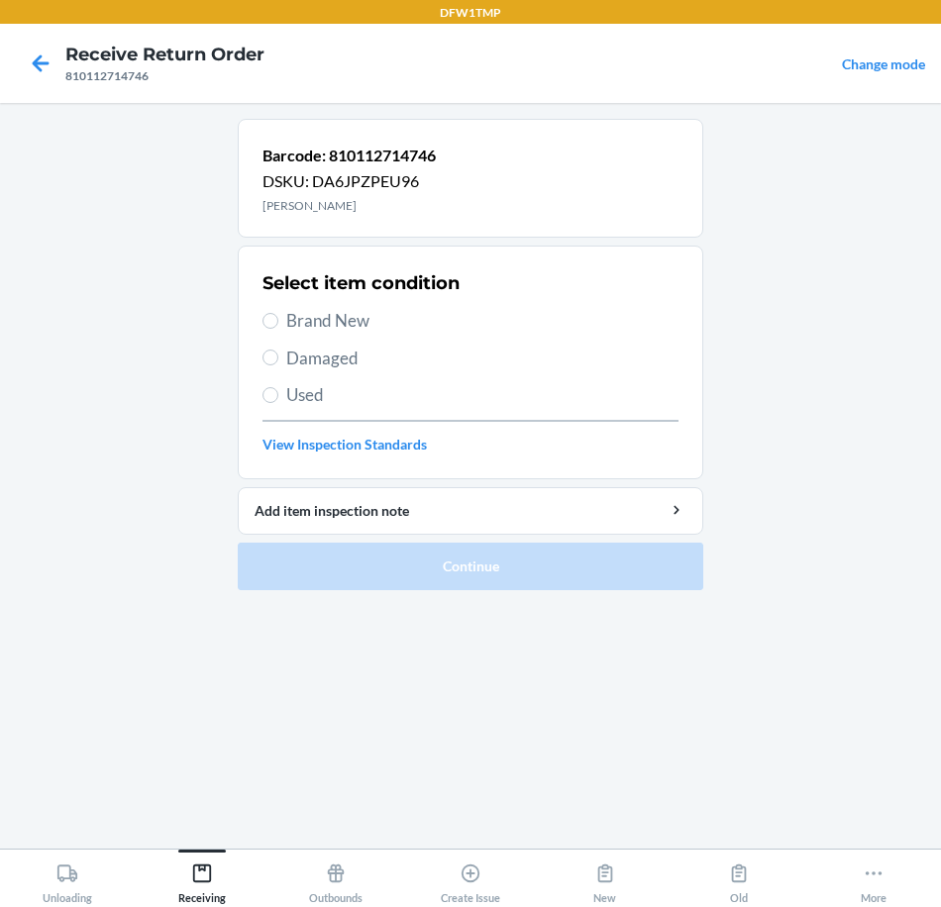
click at [419, 322] on span "Brand New" at bounding box center [482, 321] width 392 height 26
click at [278, 322] on input "Brand New" at bounding box center [270, 321] width 16 height 16
radio input "true"
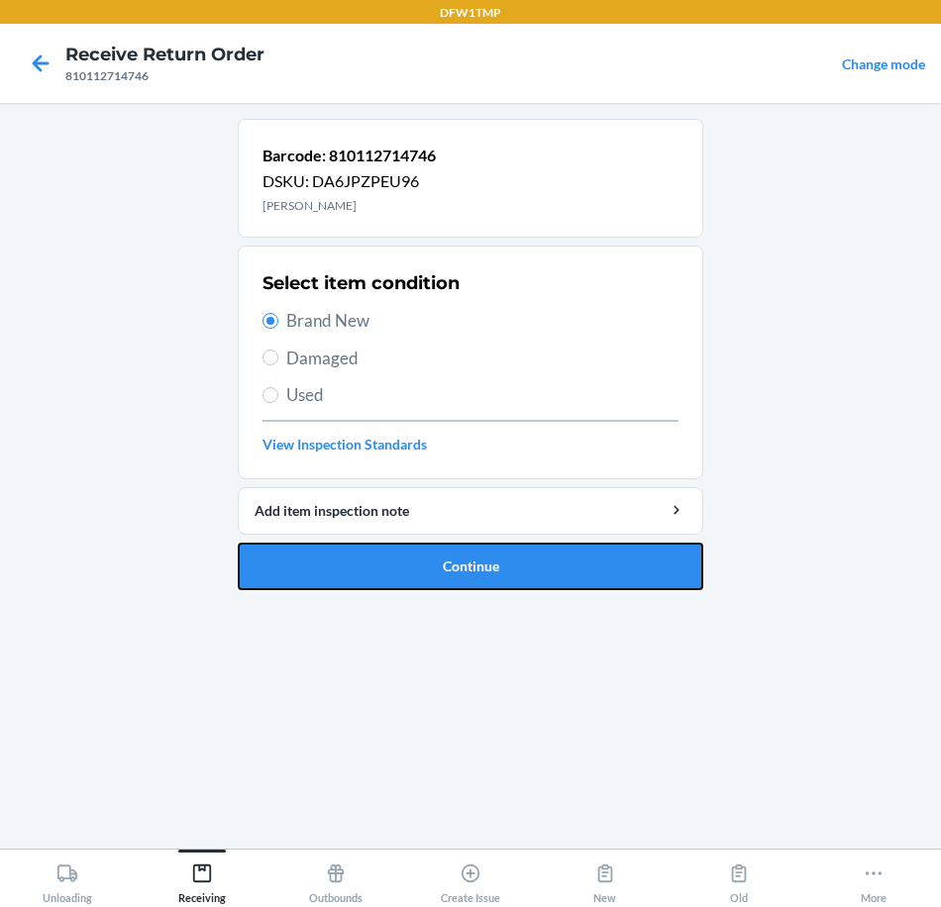
drag, startPoint x: 507, startPoint y: 558, endPoint x: 370, endPoint y: 370, distance: 231.8
click at [380, 383] on li "Barcode: 810112714746 DSKU: DA6JPZPEU96 Tiger Mark Select item condition Brand …" at bounding box center [471, 354] width 466 height 471
click button "Continue" at bounding box center [471, 567] width 466 height 48
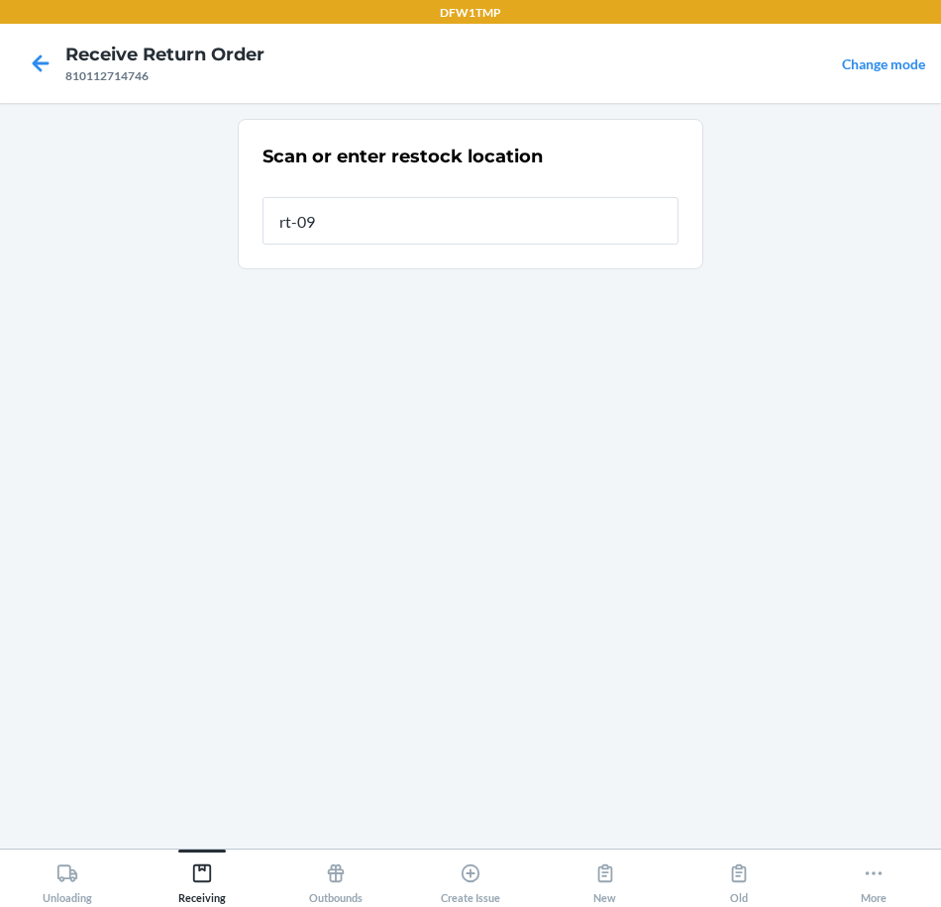
type input "rt-09"
